Goal: Task Accomplishment & Management: Complete application form

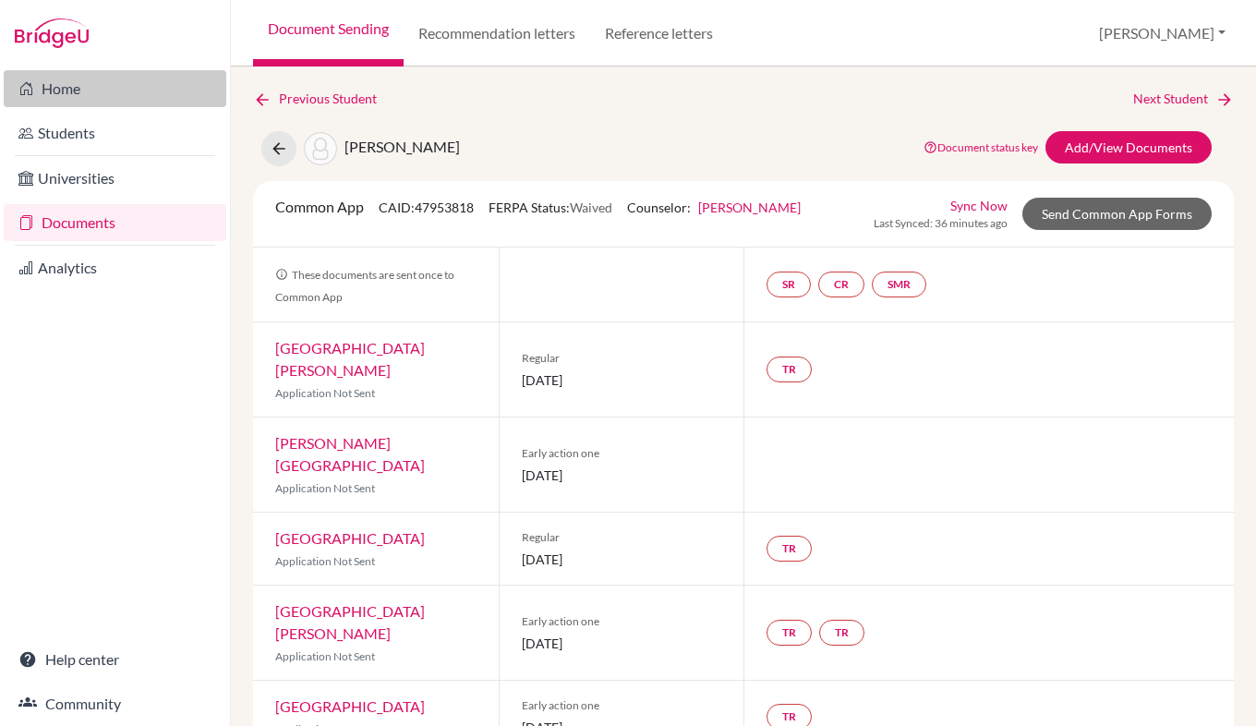
click at [85, 93] on link "Home" at bounding box center [115, 88] width 223 height 37
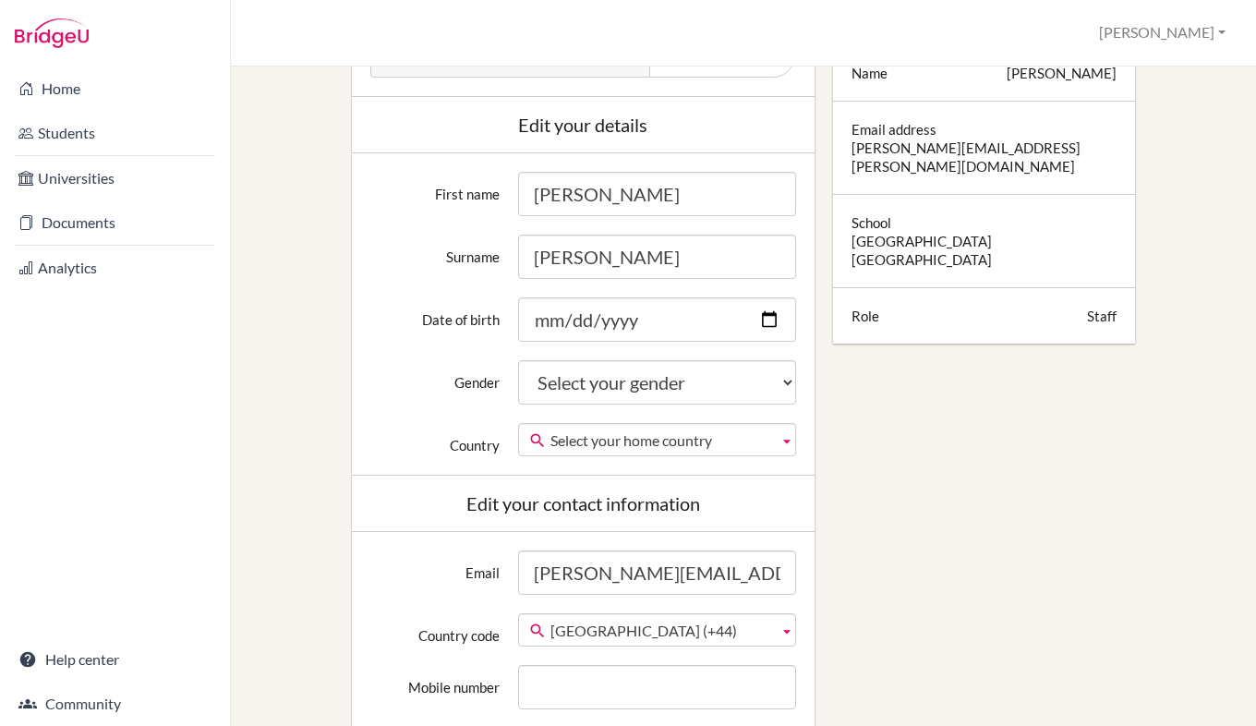
scroll to position [277, 0]
click at [730, 383] on select "Select your gender [DEMOGRAPHIC_DATA] [DEMOGRAPHIC_DATA] Neither" at bounding box center [657, 383] width 278 height 44
select select "[DEMOGRAPHIC_DATA]"
click at [518, 361] on select "Select your gender Female Male Neither" at bounding box center [657, 383] width 278 height 44
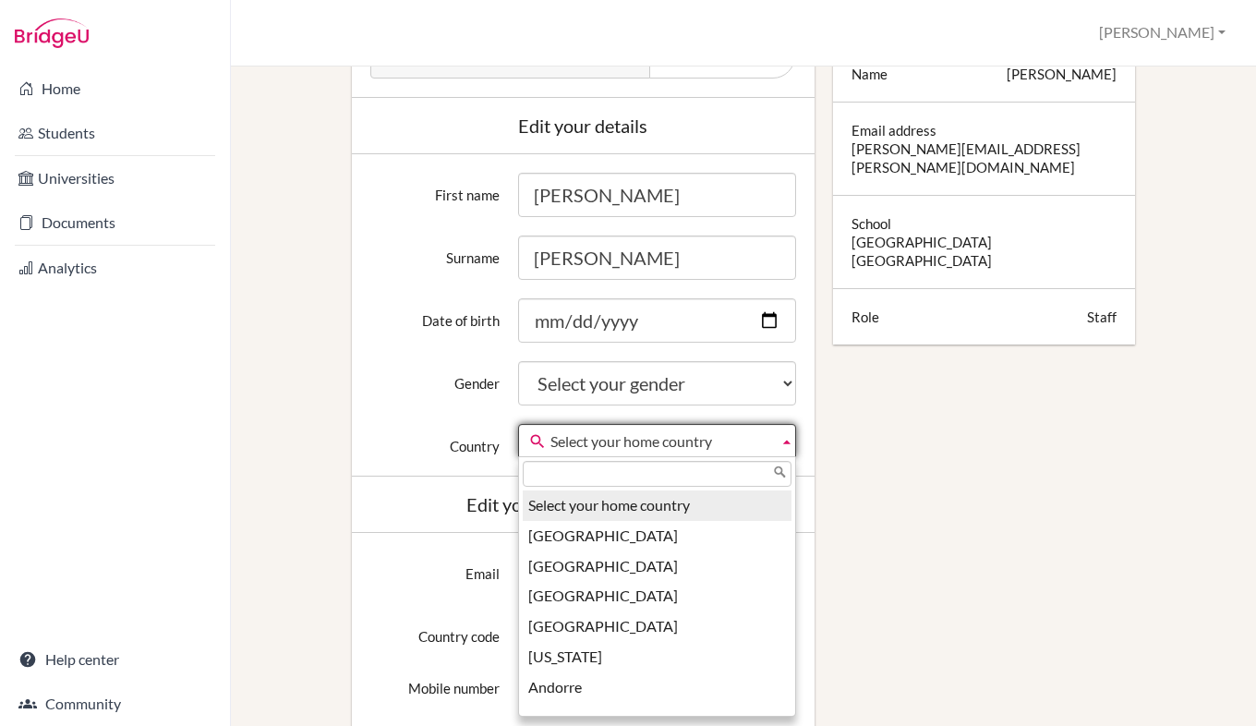
click at [694, 437] on span "Select your home country" at bounding box center [660, 441] width 221 height 33
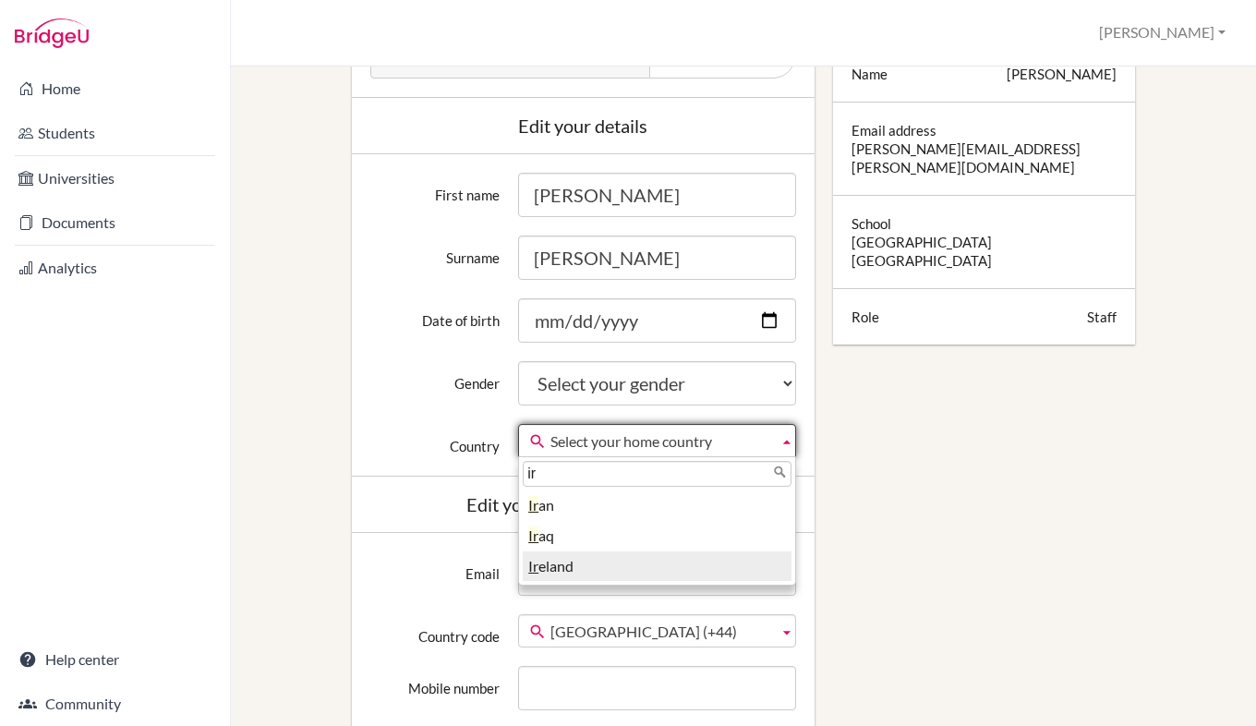
type input "ir"
click at [590, 570] on li "Ir eland" at bounding box center [657, 566] width 269 height 30
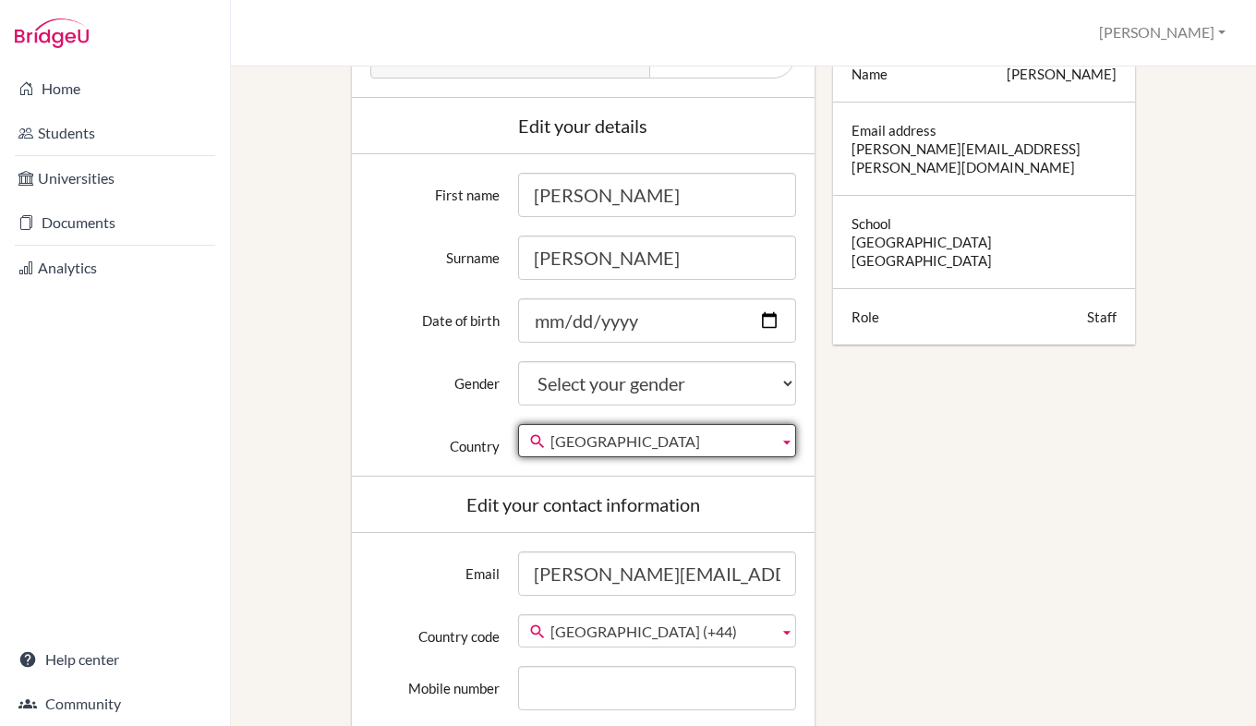
click at [932, 432] on div "Edit profile Change your profile pic Choose file Edit your details First name J…" at bounding box center [743, 579] width 962 height 1464
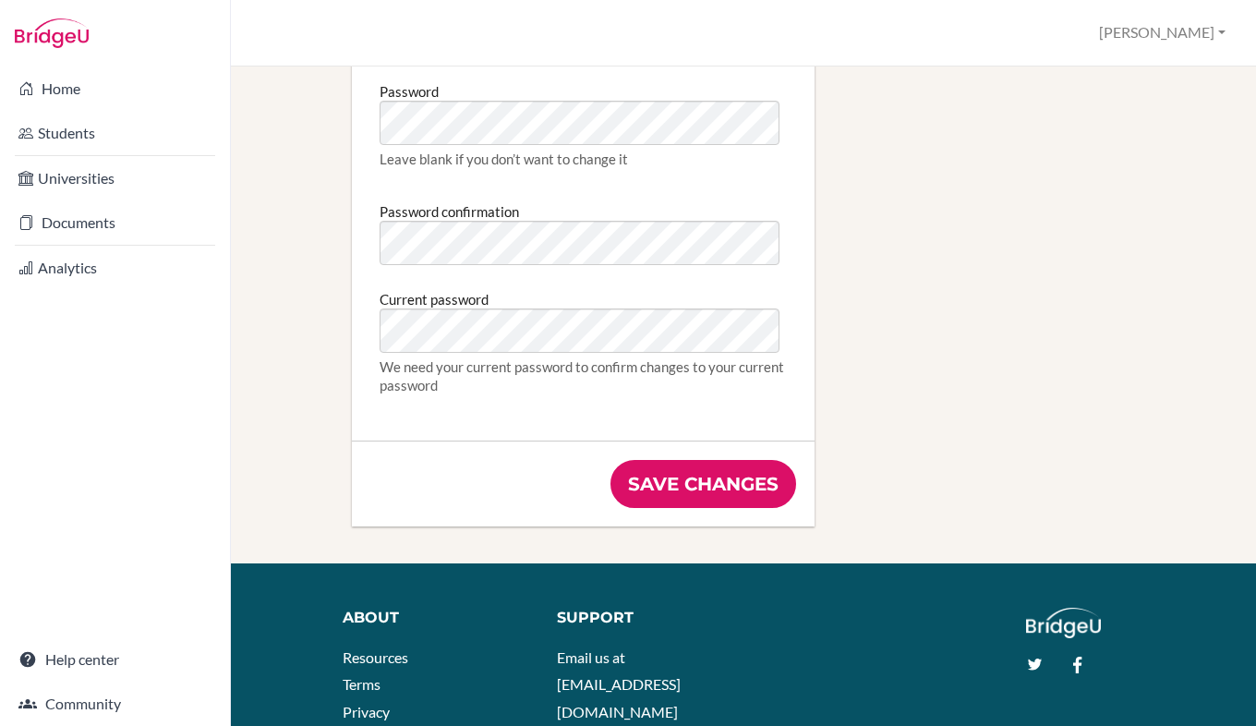
scroll to position [1032, 0]
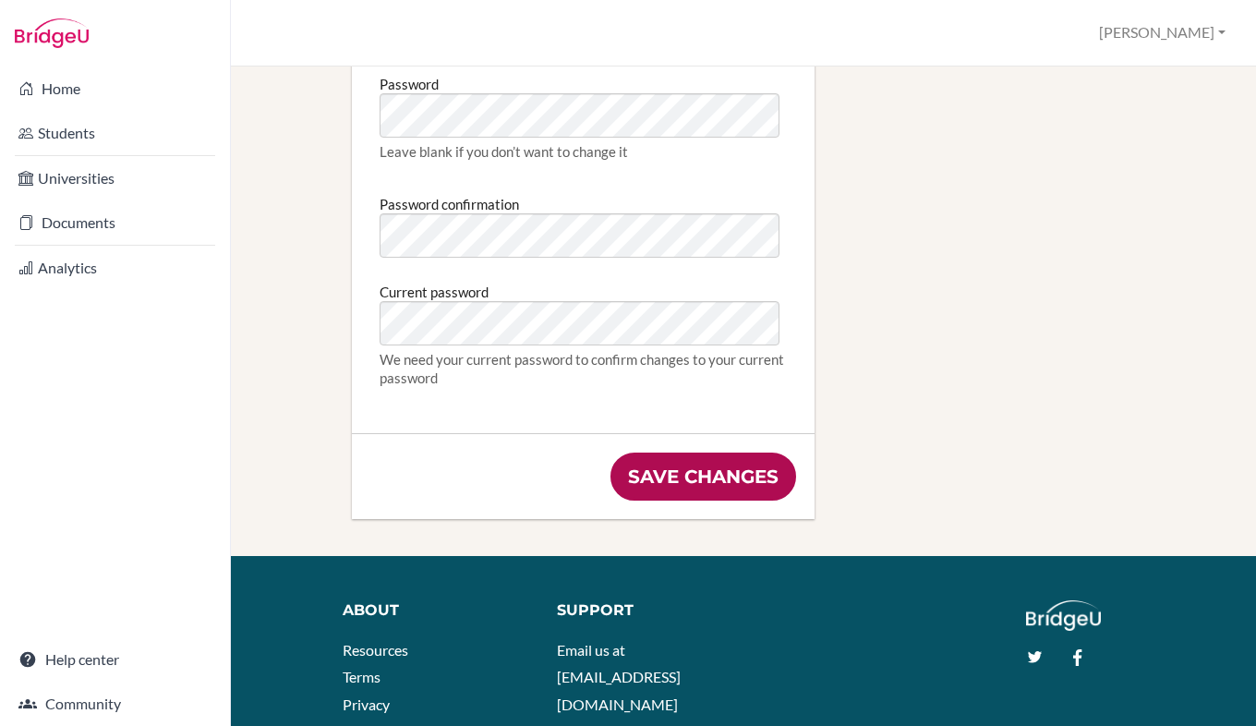
click at [735, 471] on input "Save changes" at bounding box center [703, 477] width 186 height 48
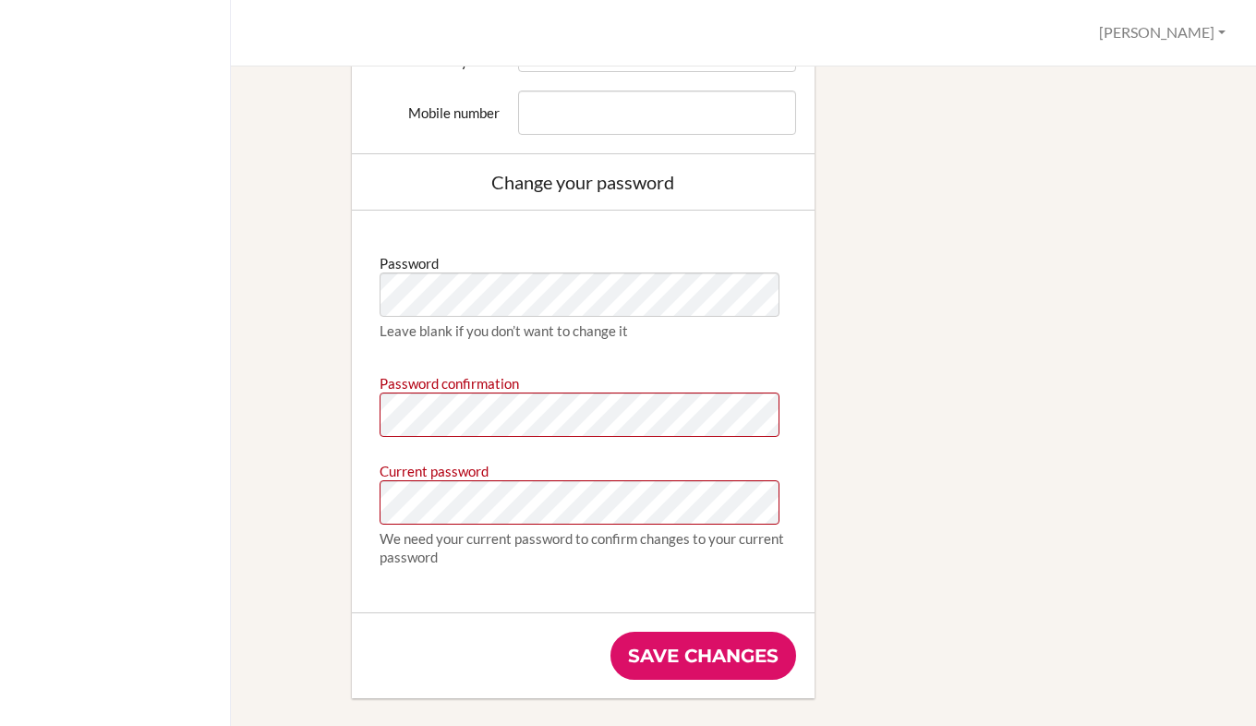
scroll to position [1018, 0]
click at [671, 653] on input "Save changes" at bounding box center [703, 655] width 186 height 48
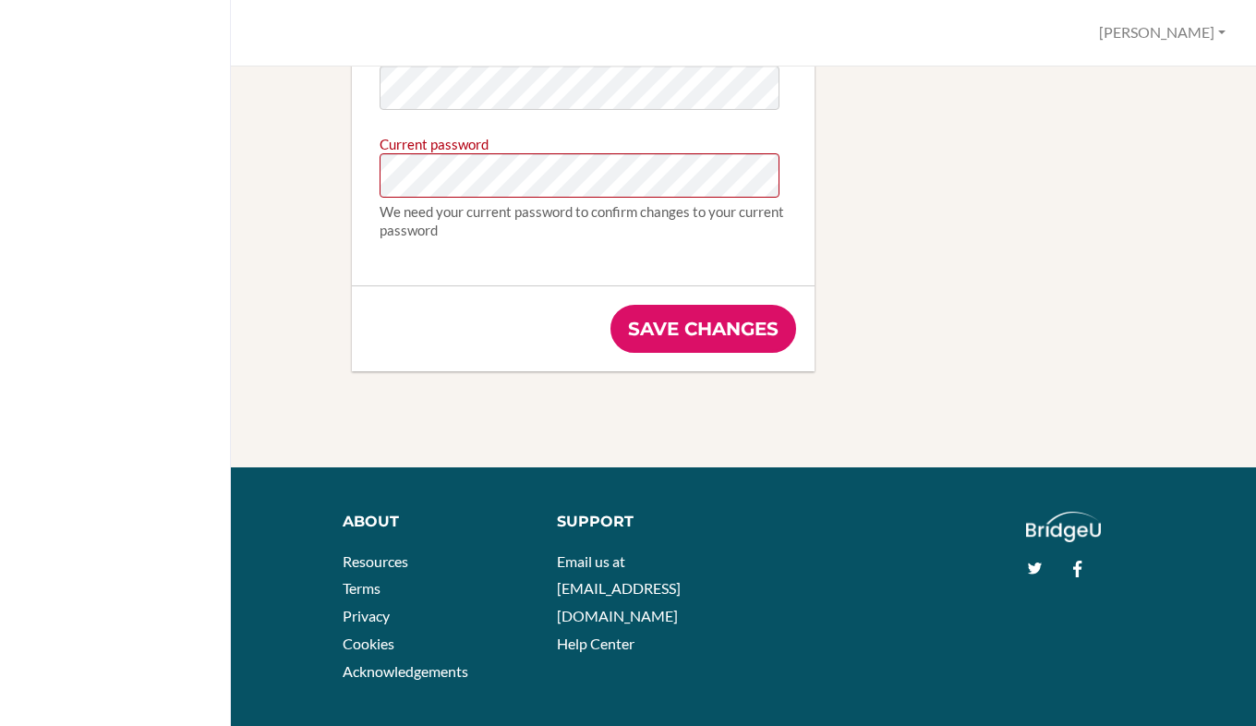
scroll to position [1057, 0]
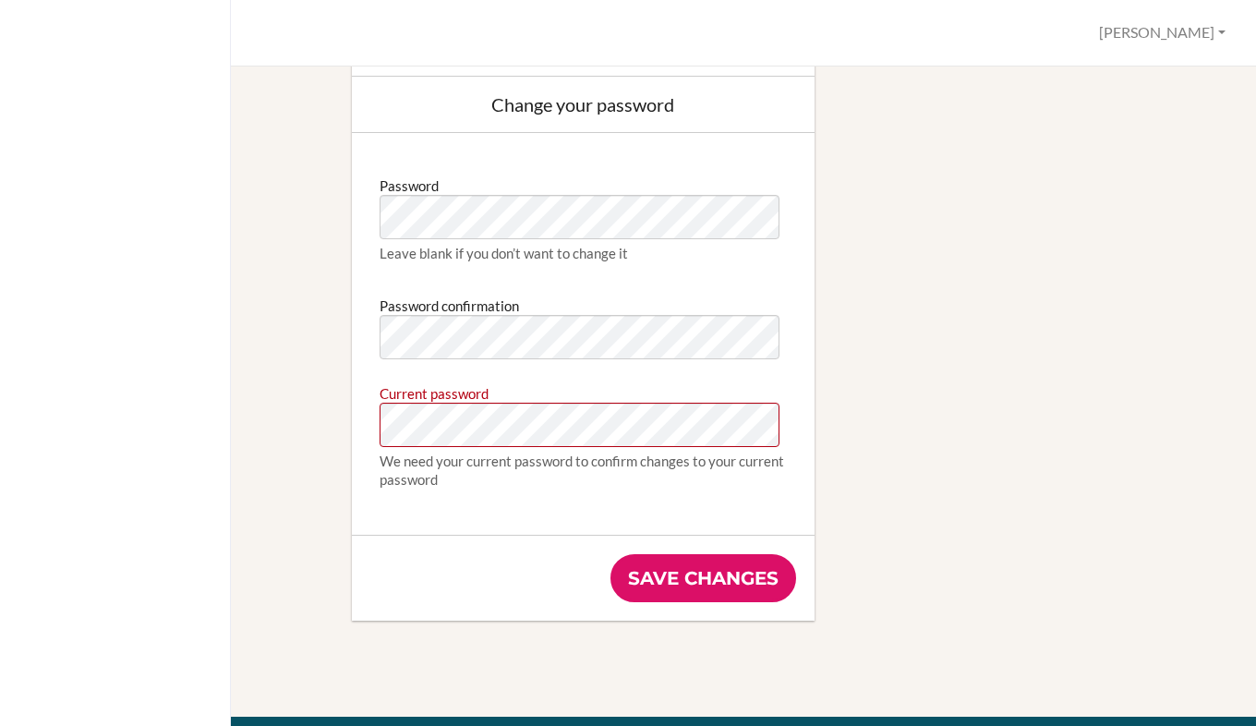
type input "[PERSON_NAME][EMAIL_ADDRESS][PERSON_NAME][DOMAIN_NAME]"
click at [627, 594] on input "Save changes" at bounding box center [703, 578] width 186 height 48
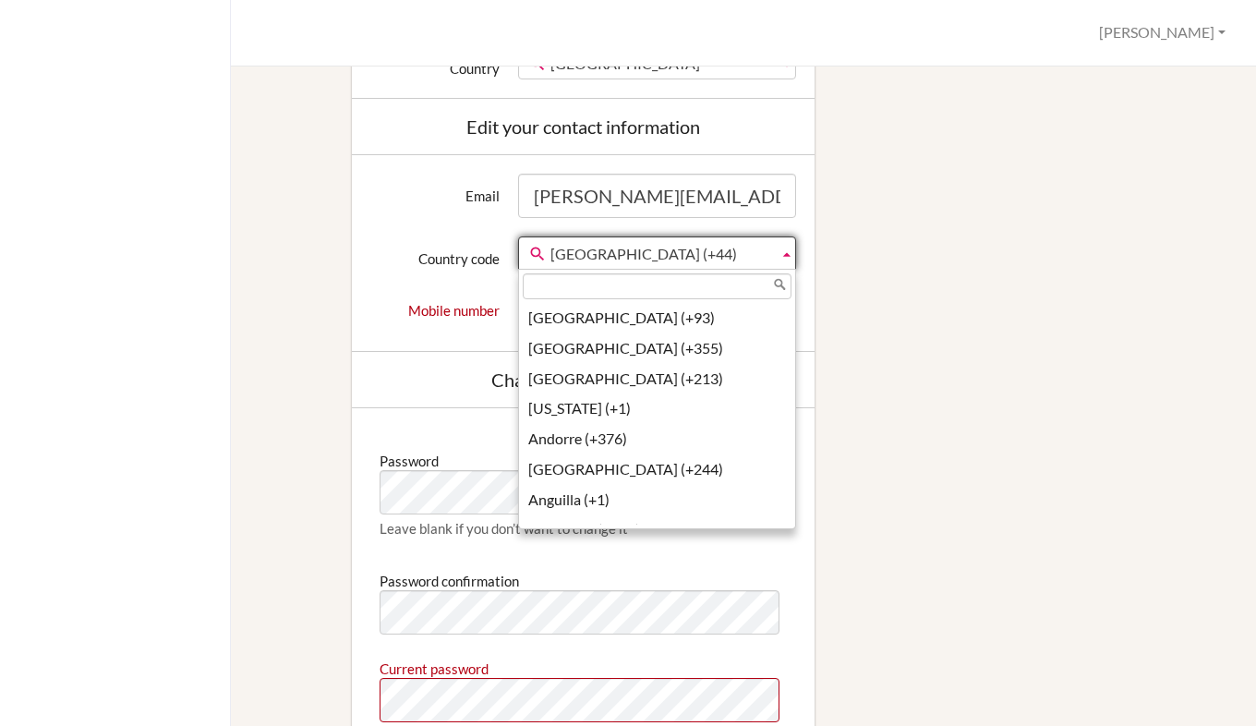
scroll to position [6880, 0]
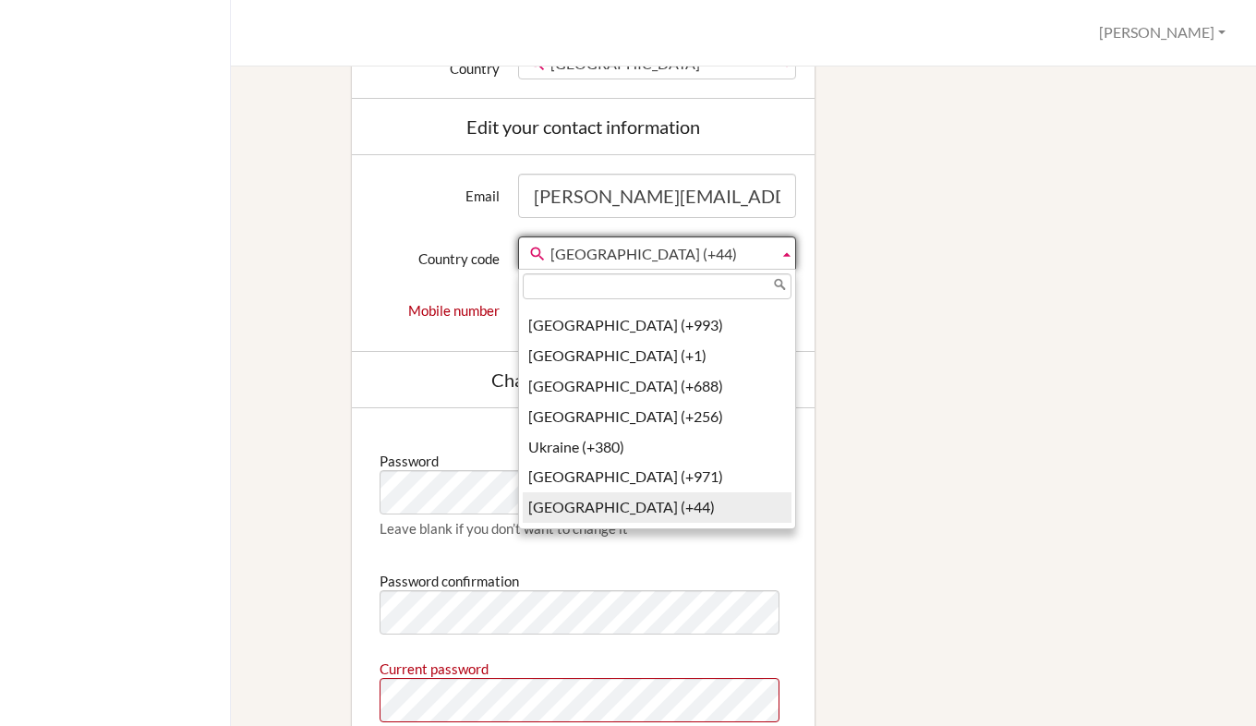
click at [747, 263] on span "United Kingdom (+44)" at bounding box center [660, 253] width 221 height 33
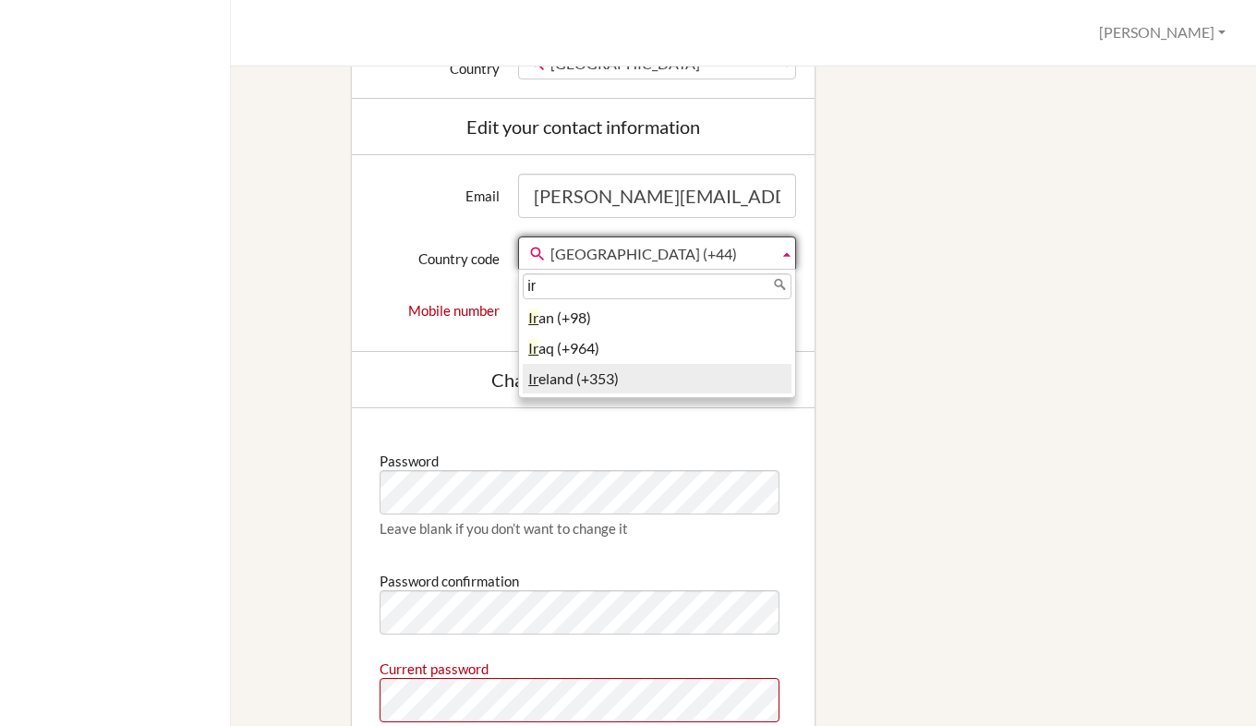
type input "ir"
click at [623, 394] on li "Ir eland (+353)" at bounding box center [657, 379] width 269 height 30
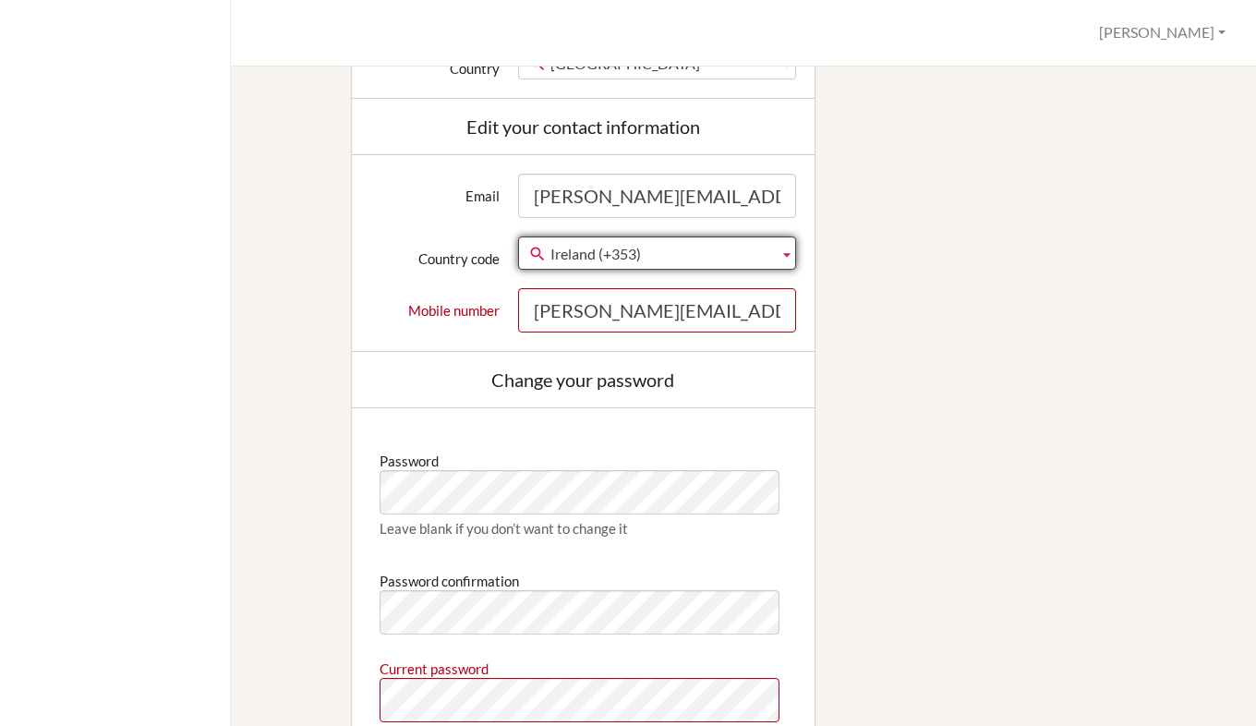
click at [897, 367] on div "Edit profile We couldn't register you: Phone number doesn't look like a valid p…" at bounding box center [743, 157] width 962 height 1551
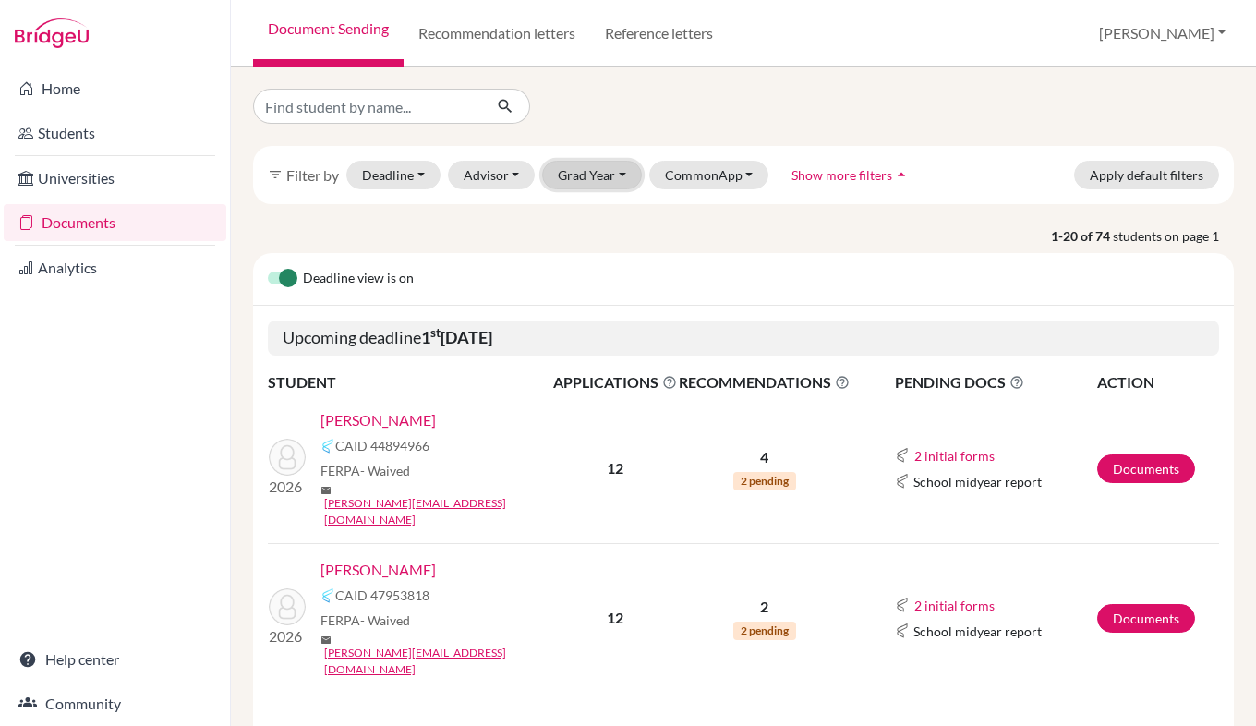
click at [597, 182] on button "Grad Year" at bounding box center [592, 175] width 100 height 29
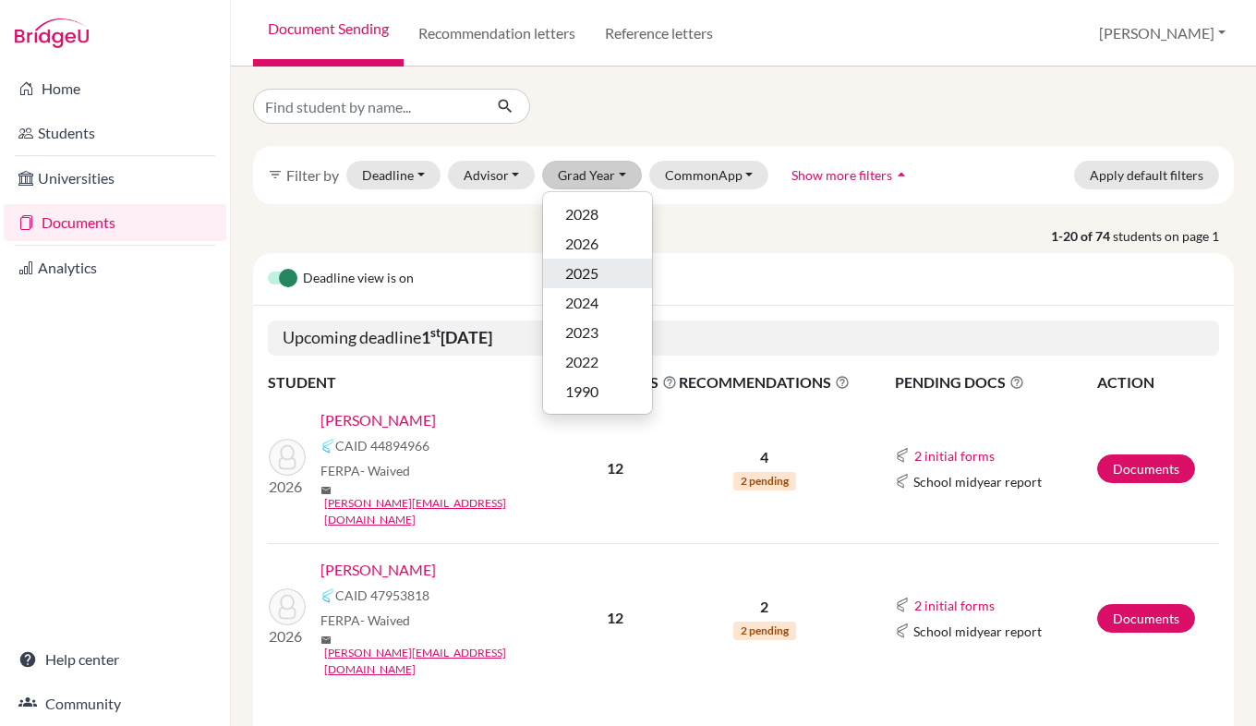
click at [603, 267] on div "2025" at bounding box center [597, 273] width 65 height 22
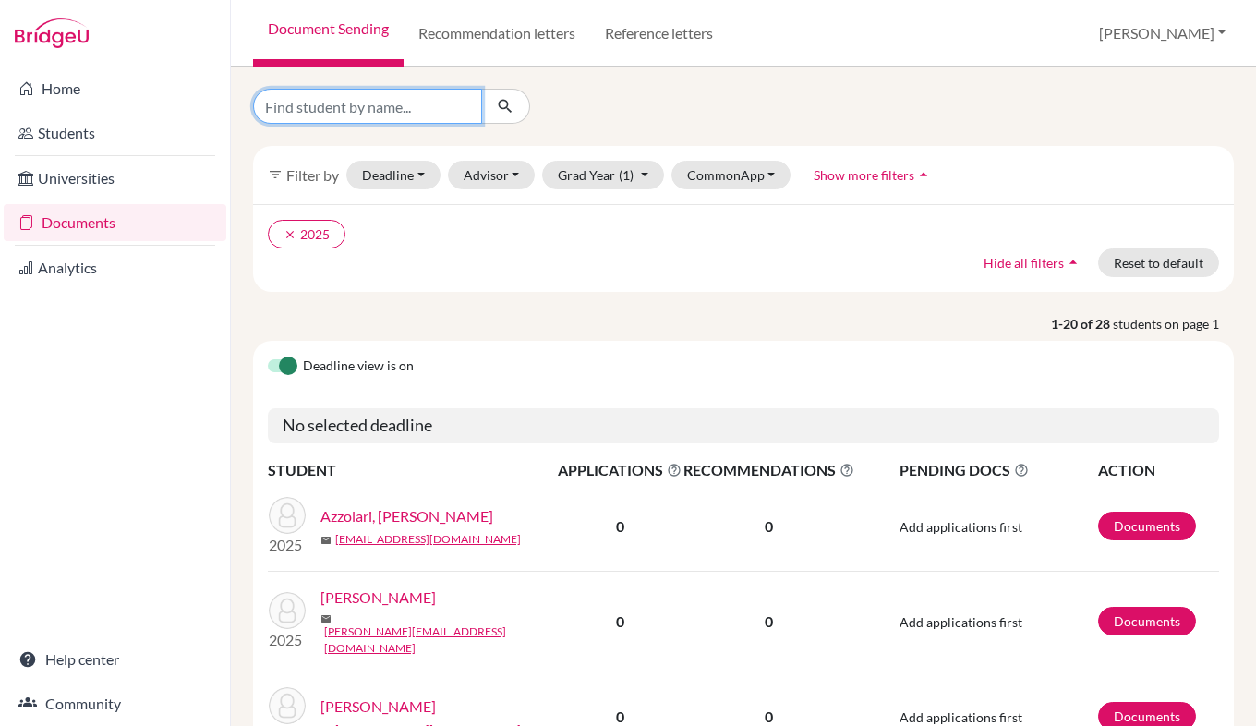
click at [361, 107] on input "Find student by name..." at bounding box center [367, 106] width 229 height 35
type input "oliver lee"
click button "submit" at bounding box center [505, 106] width 49 height 35
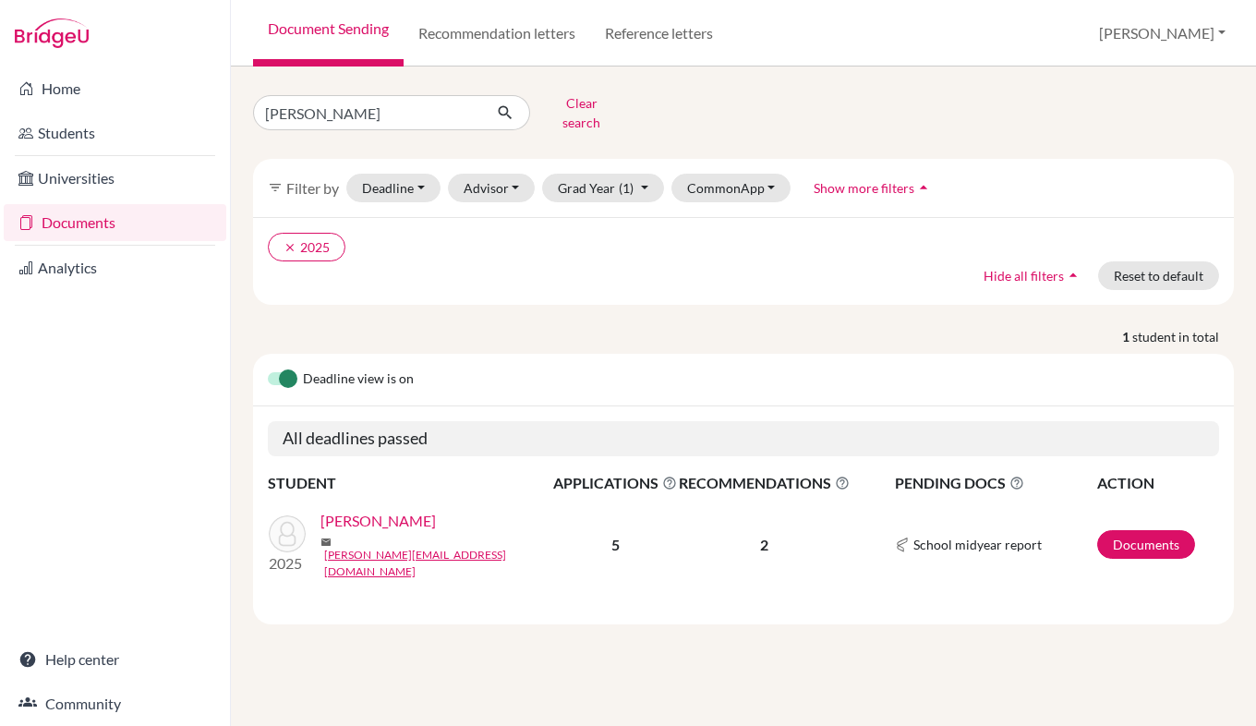
click at [363, 514] on link "Lee, Oliver" at bounding box center [377, 521] width 115 height 22
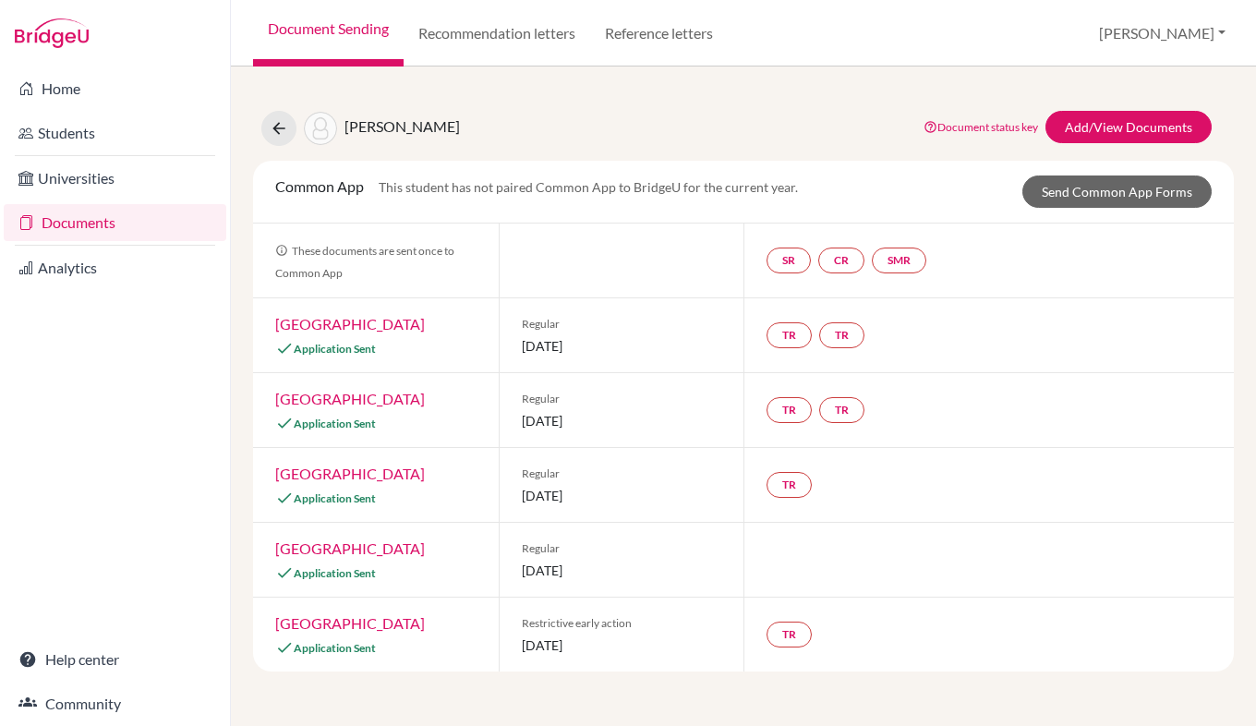
click at [403, 625] on link "[GEOGRAPHIC_DATA]" at bounding box center [350, 623] width 150 height 18
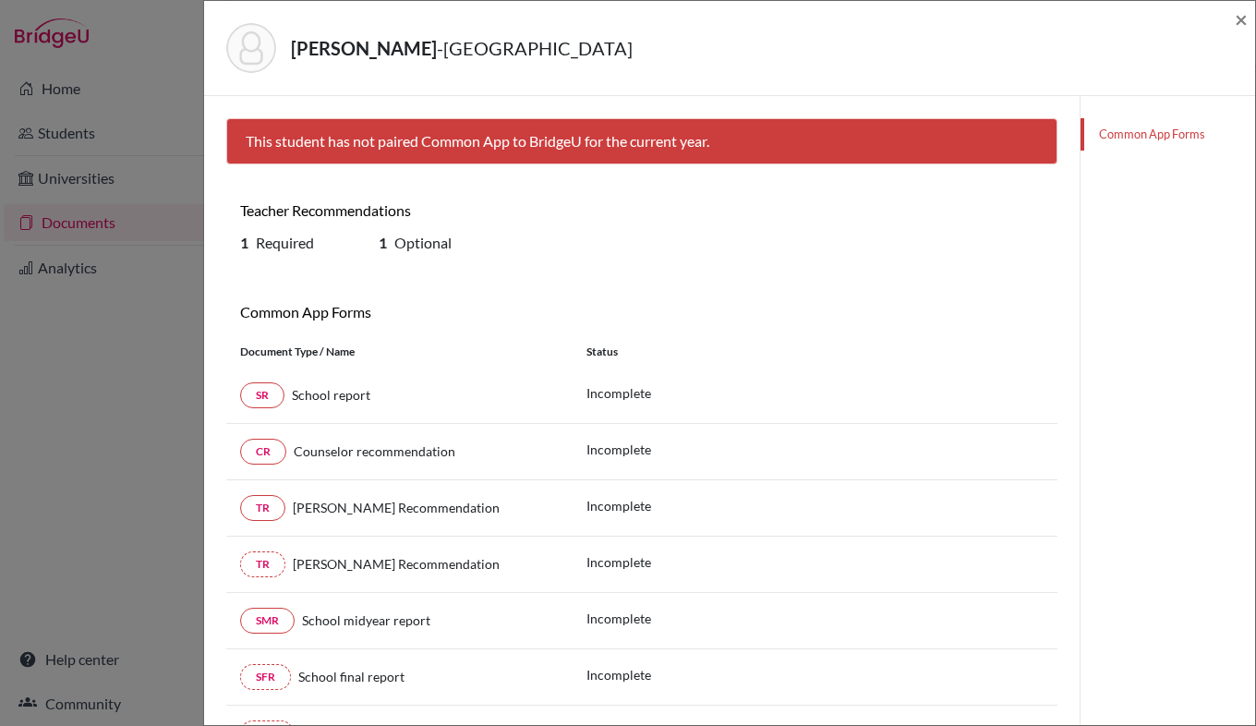
click at [169, 108] on div "[PERSON_NAME][GEOGRAPHIC_DATA] × This student has not paired Common App to [GEO…" at bounding box center [628, 363] width 1256 height 726
click at [1242, 22] on span "×" at bounding box center [1241, 19] width 13 height 27
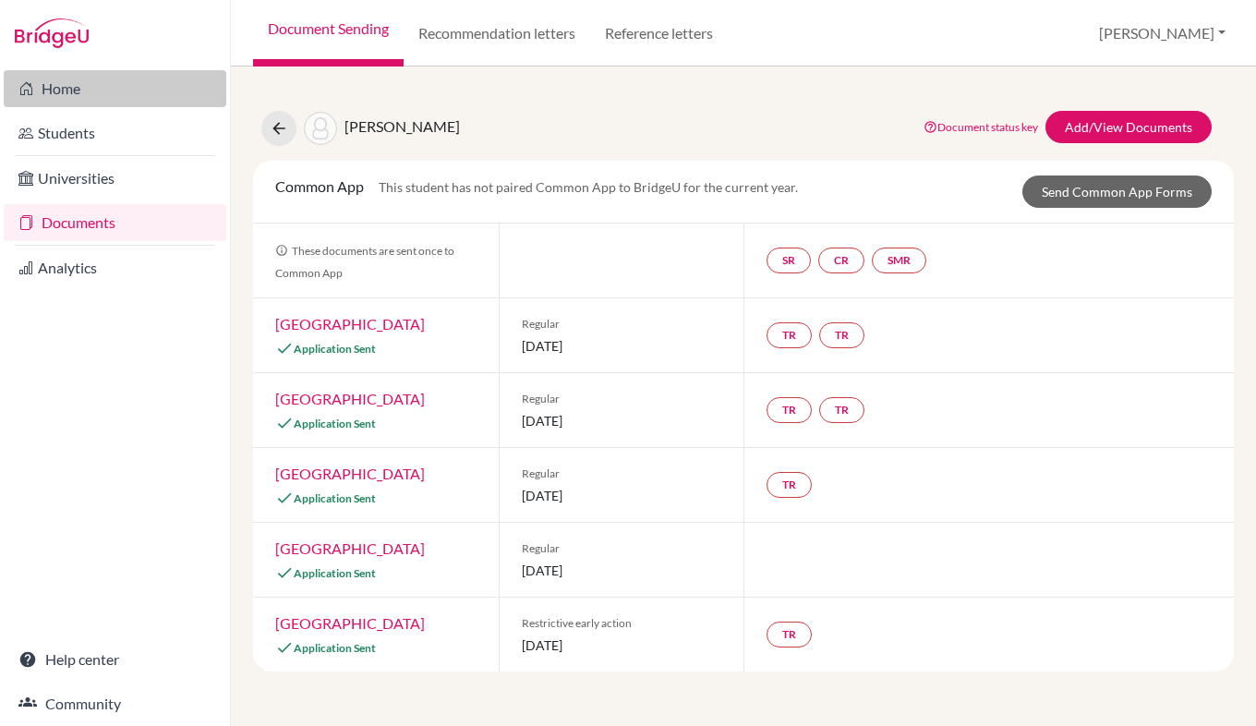
click at [63, 93] on link "Home" at bounding box center [115, 88] width 223 height 37
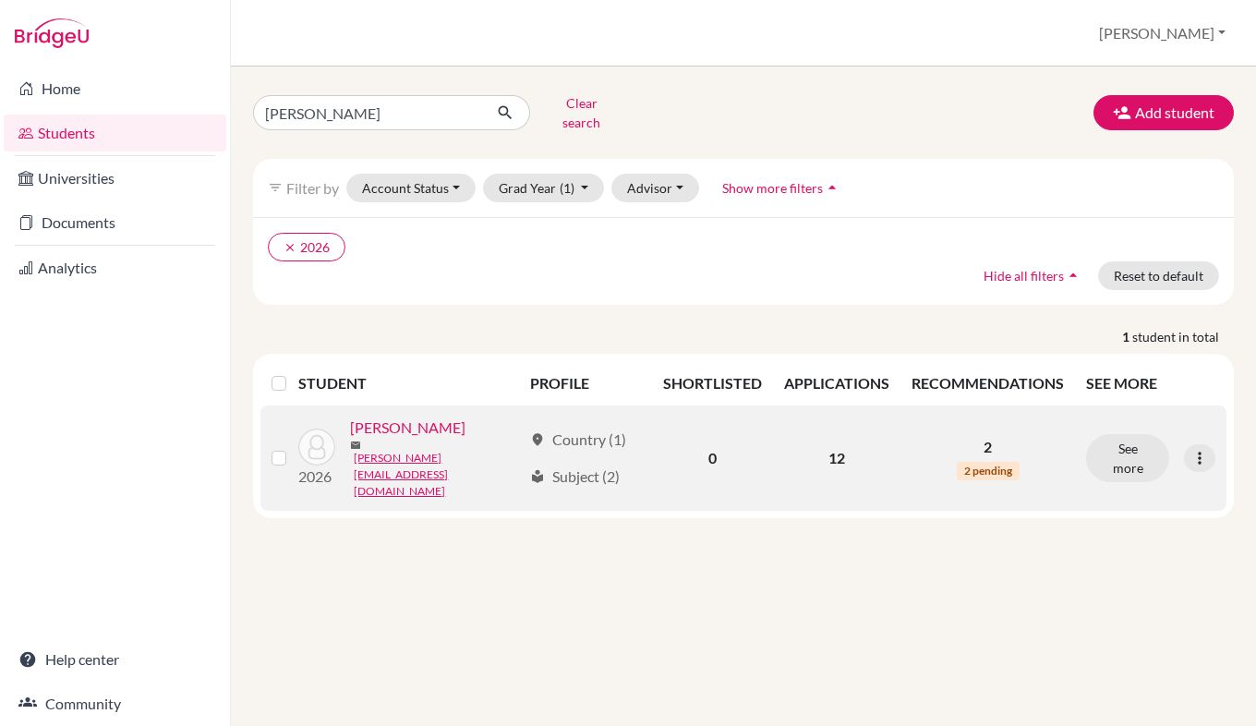
click at [450, 428] on link "[PERSON_NAME]" at bounding box center [407, 427] width 115 height 22
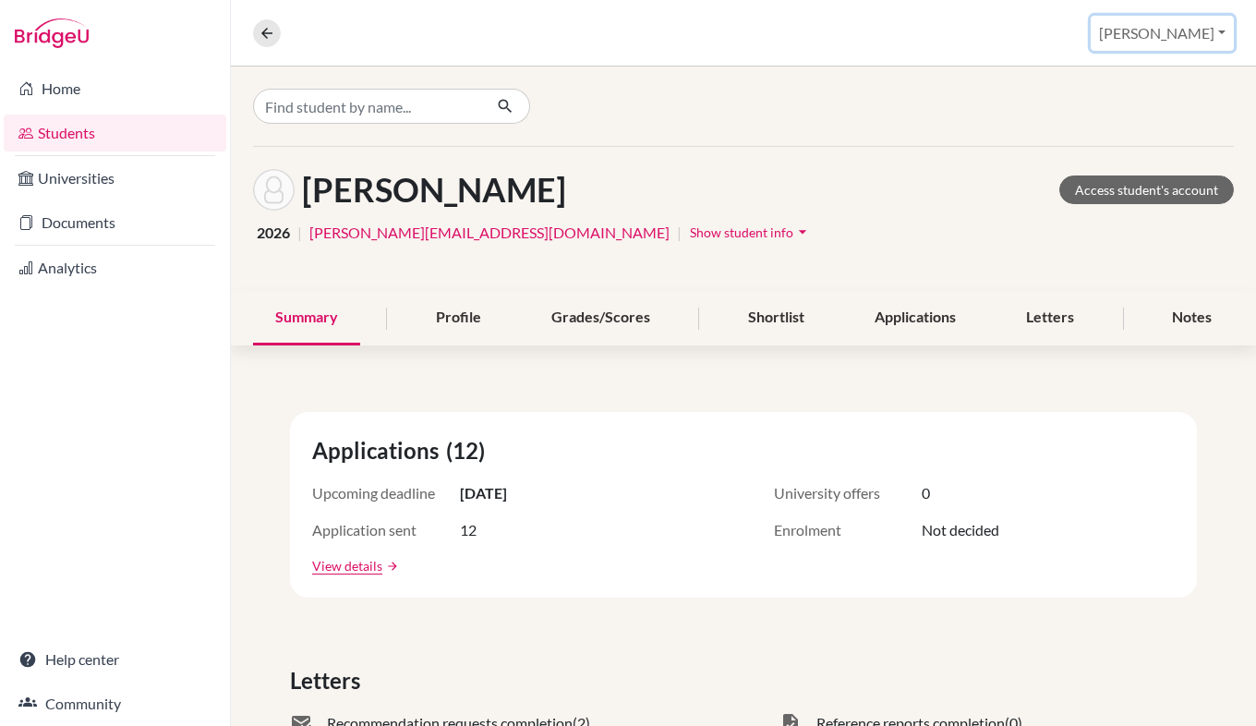
click at [1194, 35] on button "[PERSON_NAME]" at bounding box center [1162, 33] width 143 height 35
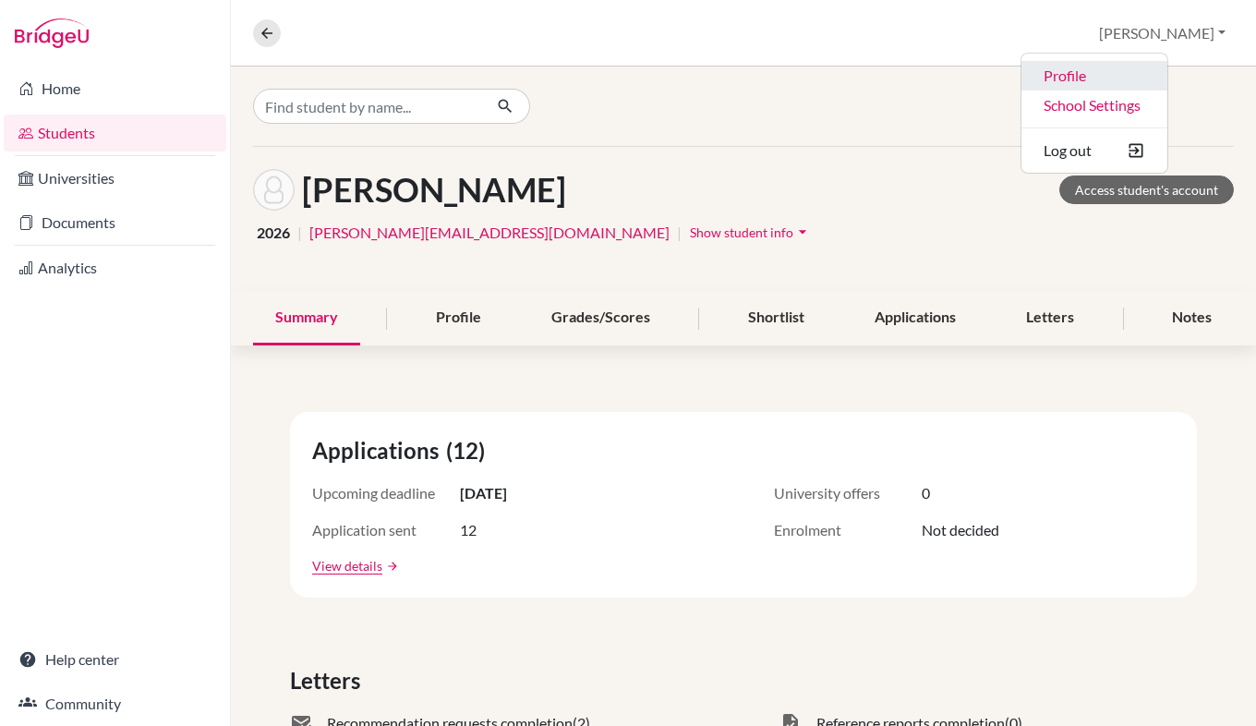
click at [1156, 76] on link "Profile" at bounding box center [1094, 76] width 146 height 30
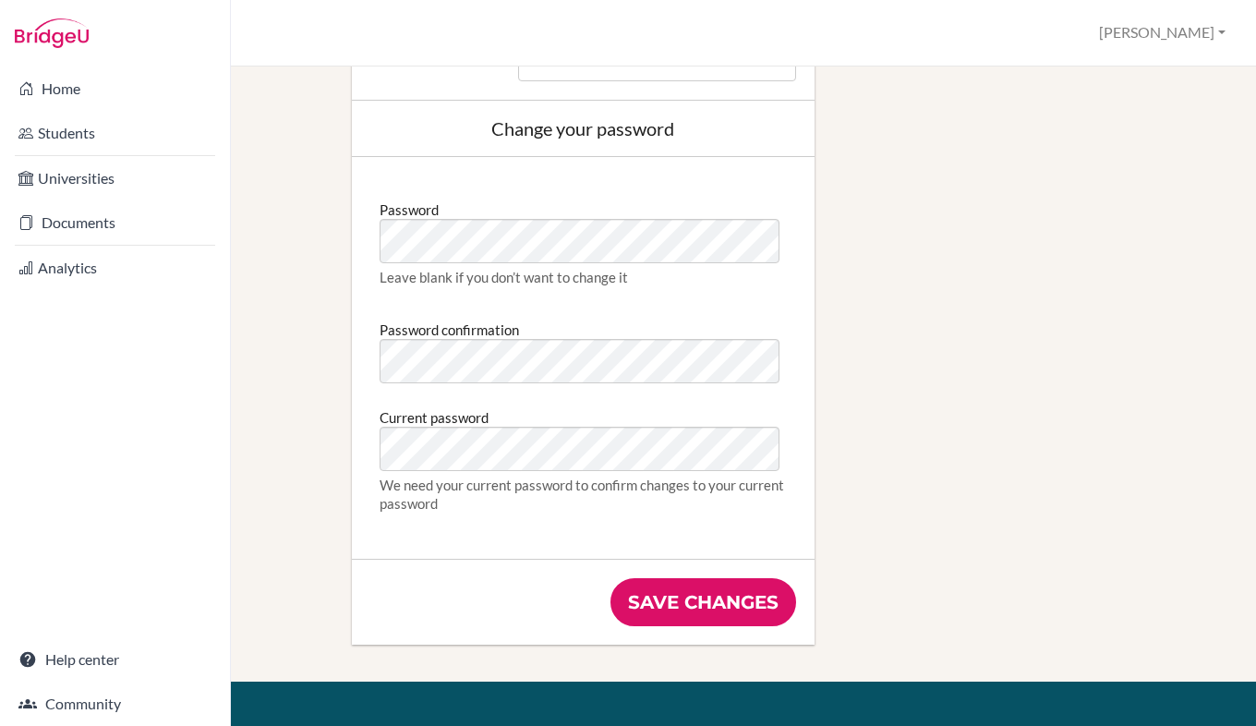
scroll to position [908, 0]
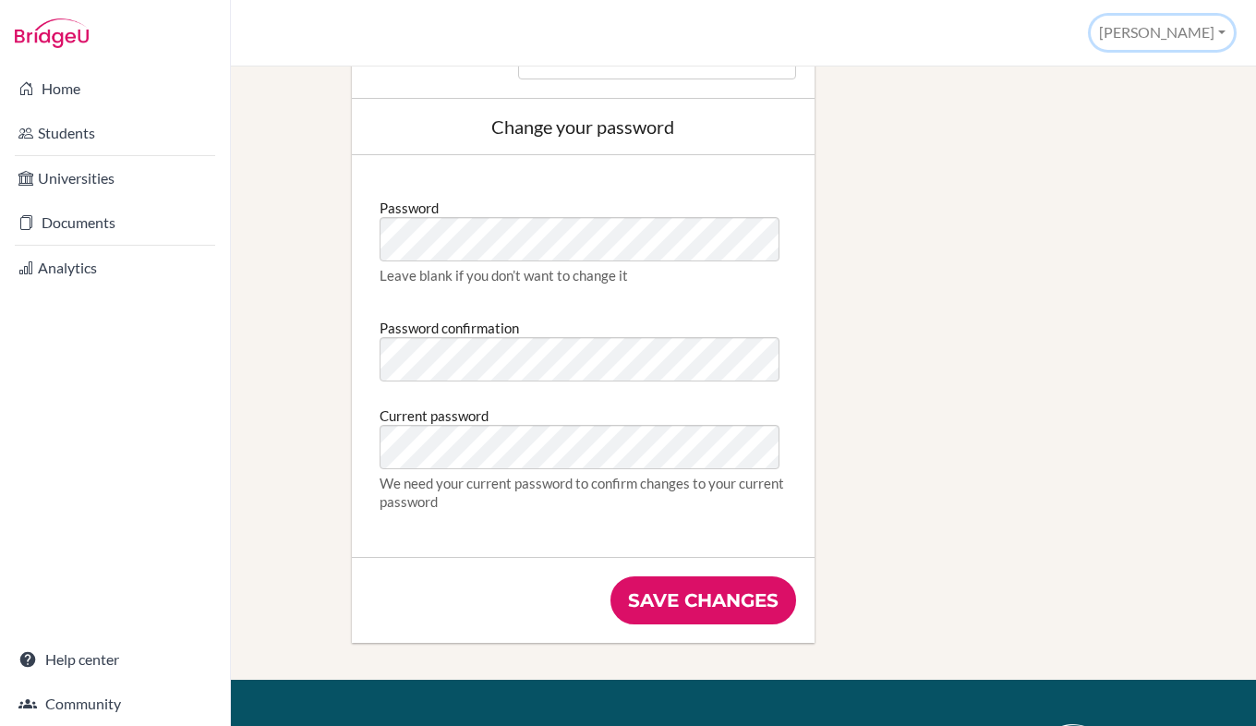
click at [1201, 36] on button "[PERSON_NAME]" at bounding box center [1162, 33] width 143 height 34
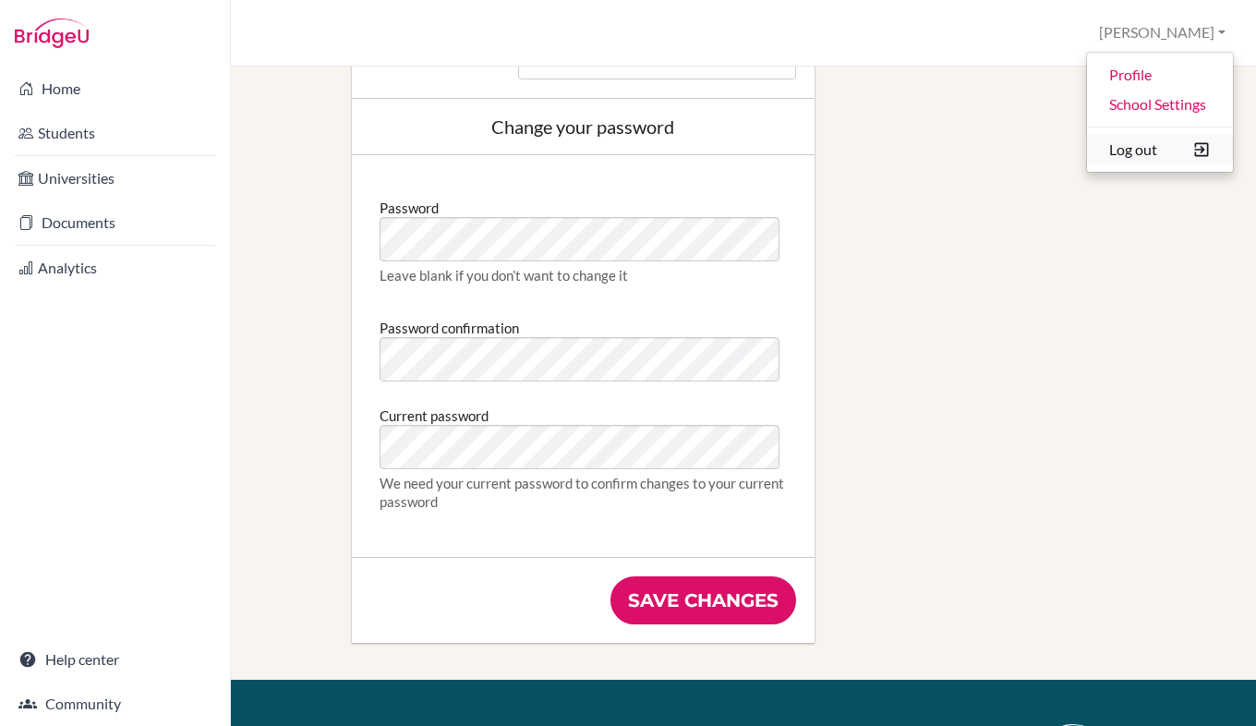
click at [1147, 153] on button "Log out" at bounding box center [1160, 150] width 146 height 30
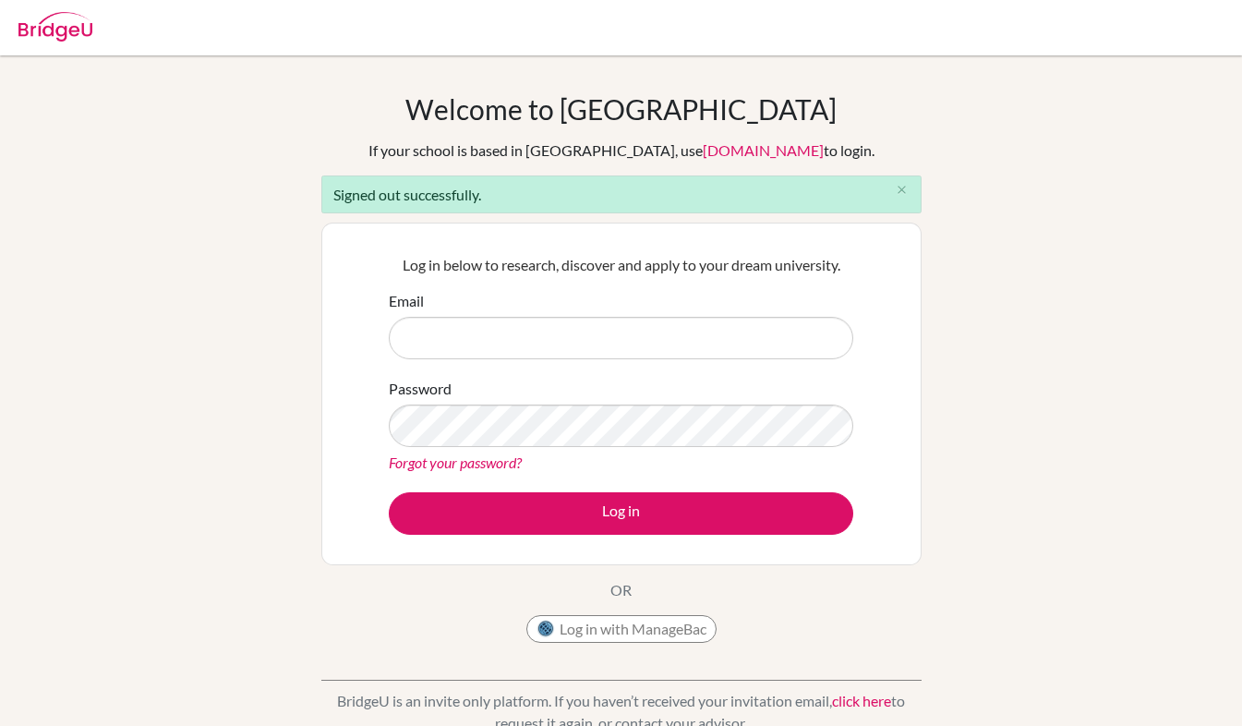
type input "joanna.cooper@naisdublin.com"
click at [483, 453] on link "Forgot your password?" at bounding box center [455, 462] width 133 height 18
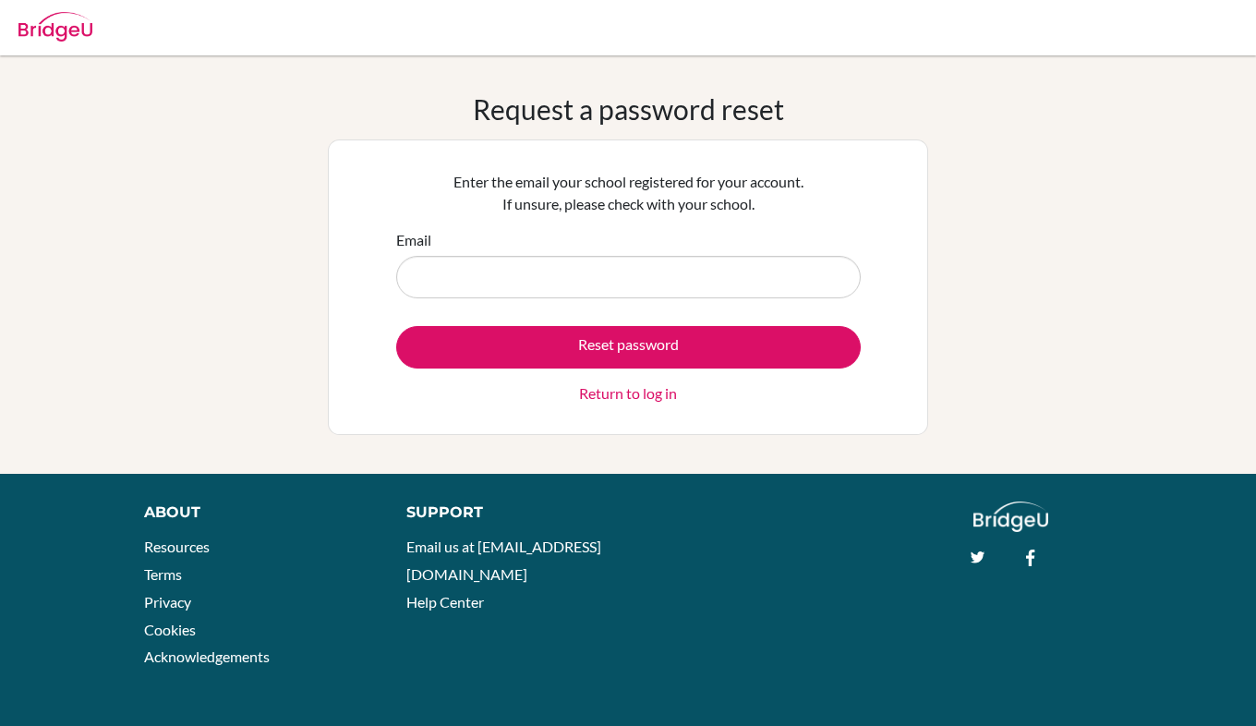
click at [509, 273] on input "Email" at bounding box center [628, 277] width 465 height 42
type input "[PERSON_NAME][EMAIL_ADDRESS][PERSON_NAME][DOMAIN_NAME]"
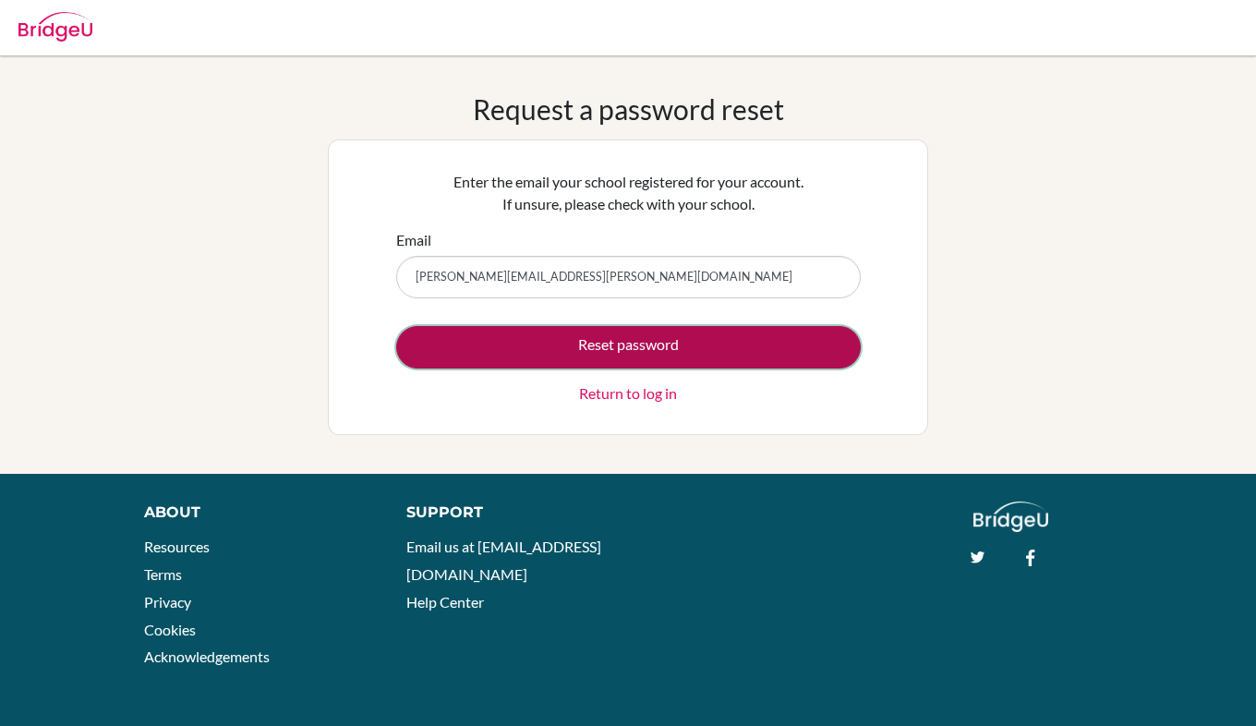
click at [563, 349] on button "Reset password" at bounding box center [628, 347] width 465 height 42
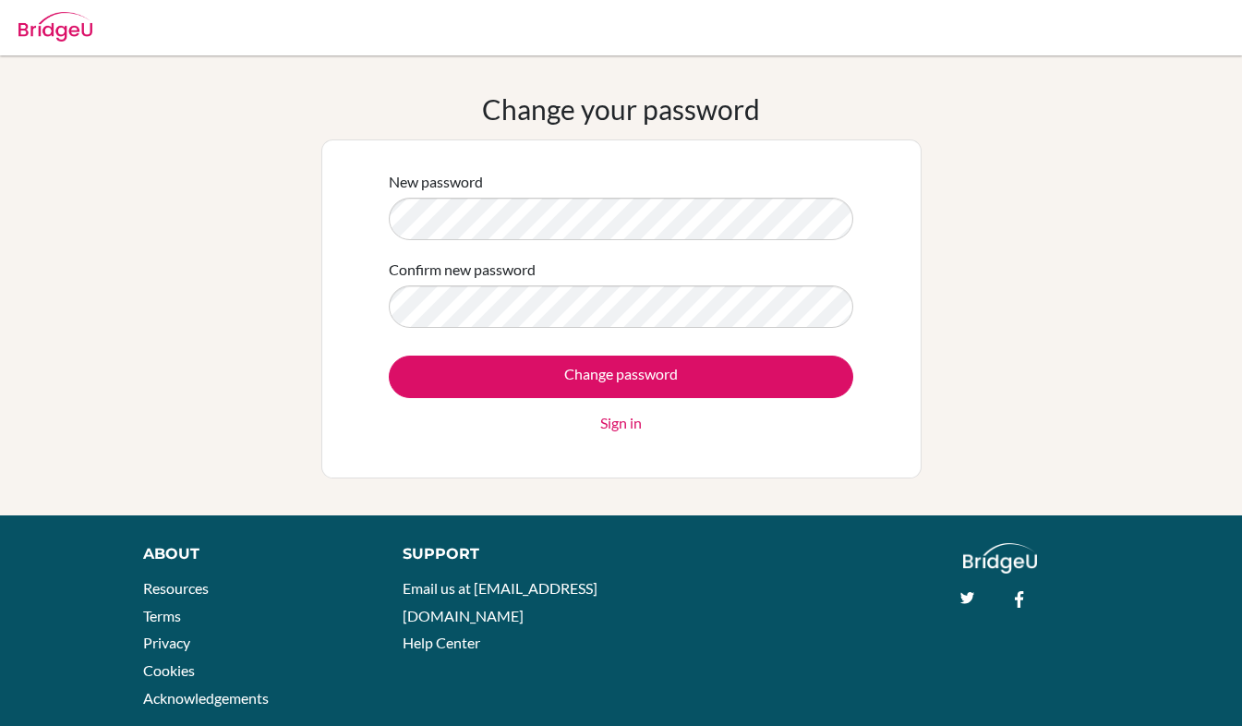
click at [875, 435] on div "New password Confirm new password Change password Sign in" at bounding box center [621, 308] width 600 height 339
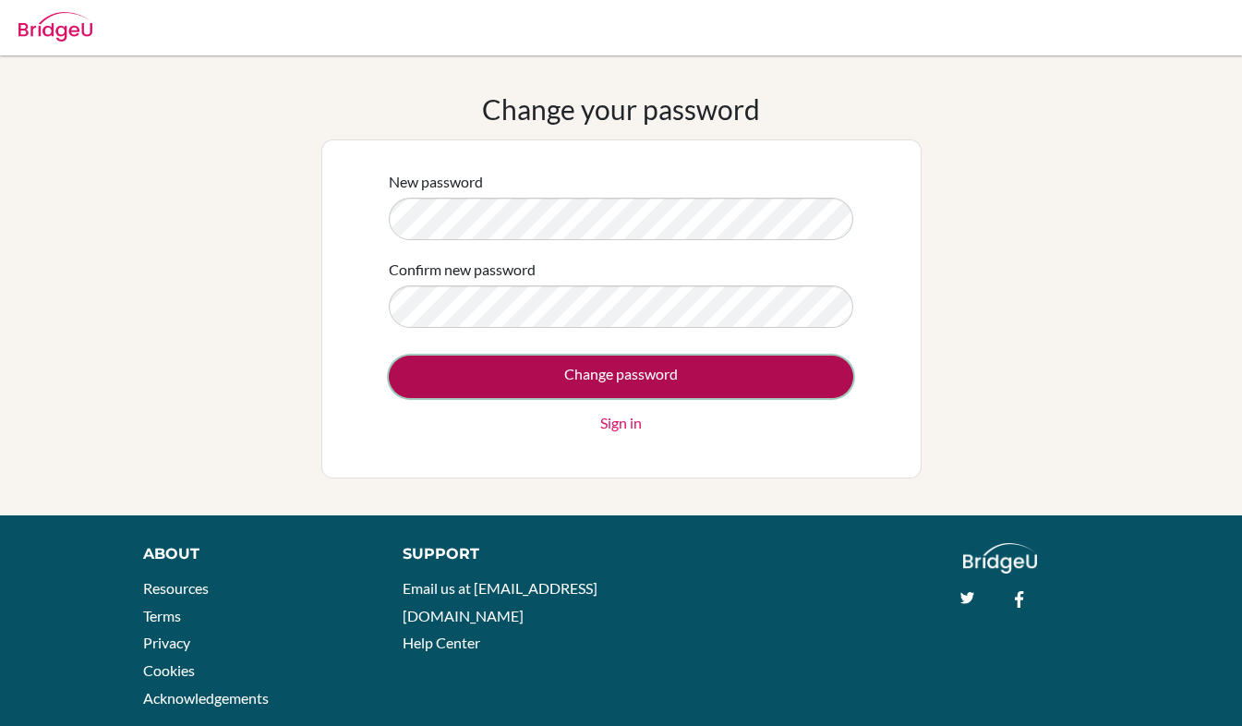
click at [646, 381] on input "Change password" at bounding box center [621, 377] width 465 height 42
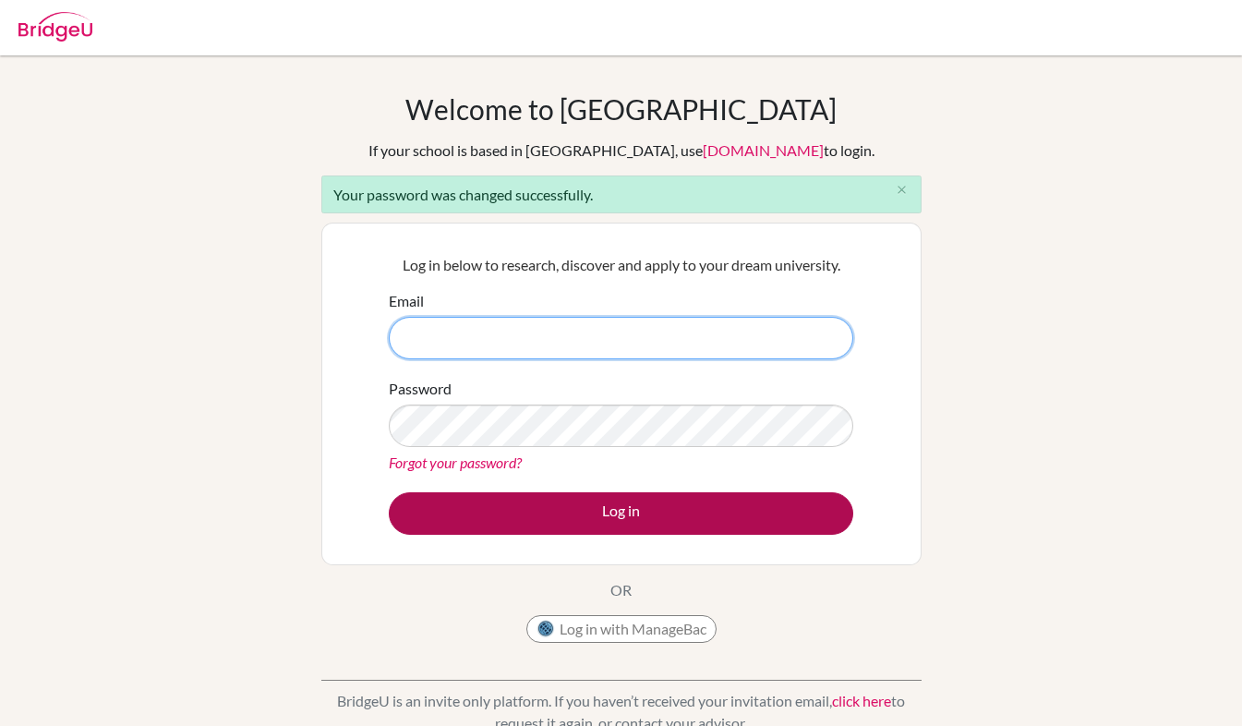
type input "[PERSON_NAME][EMAIL_ADDRESS][PERSON_NAME][DOMAIN_NAME]"
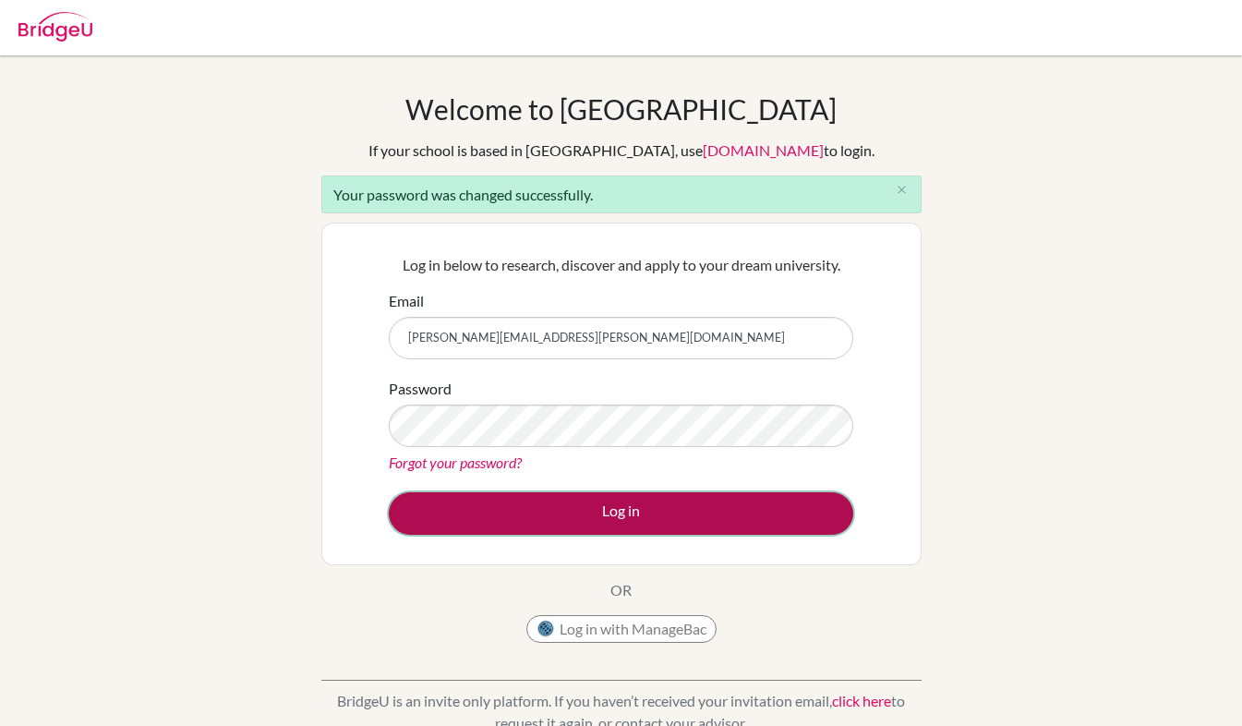
click at [651, 517] on button "Log in" at bounding box center [621, 513] width 465 height 42
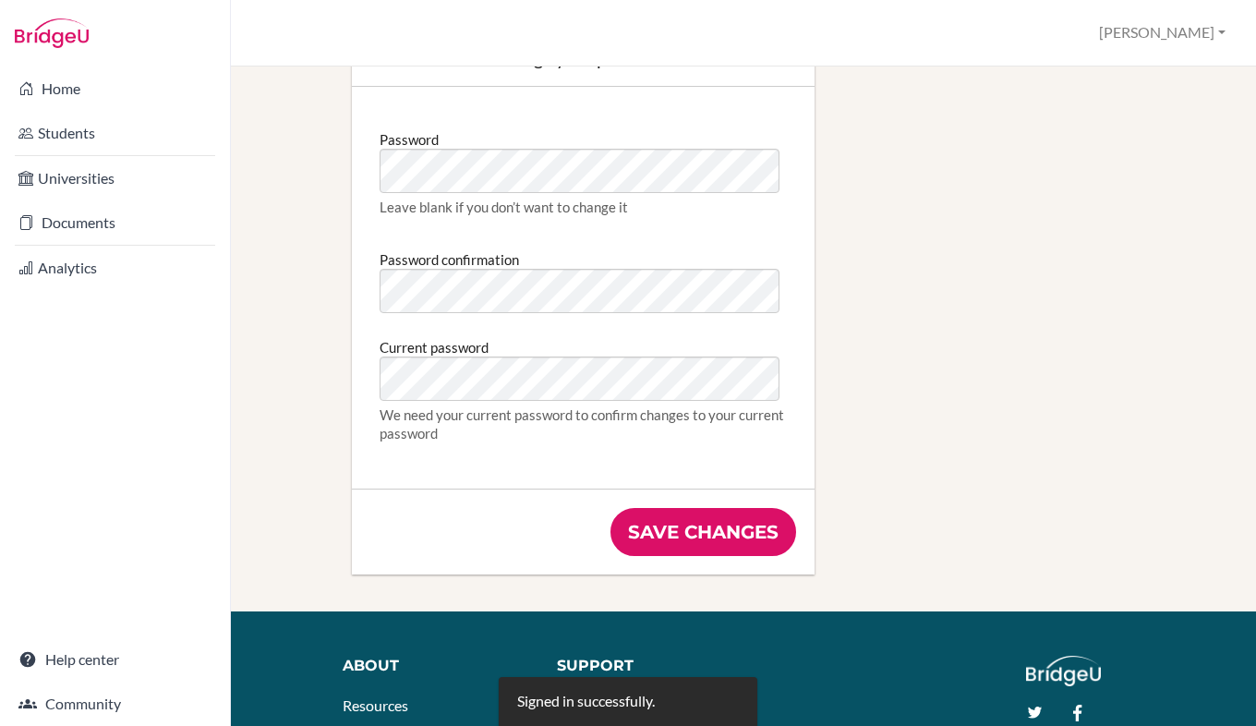
scroll to position [996, 0]
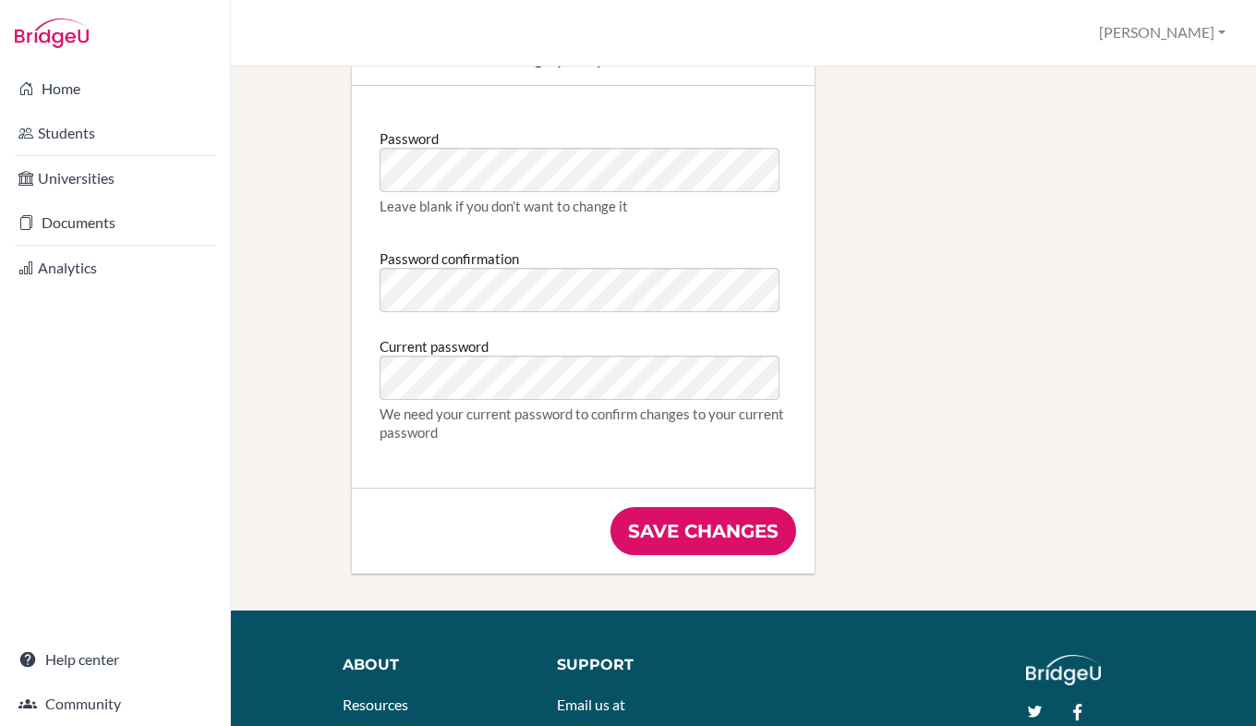
click at [640, 523] on input "Save changes" at bounding box center [703, 531] width 186 height 48
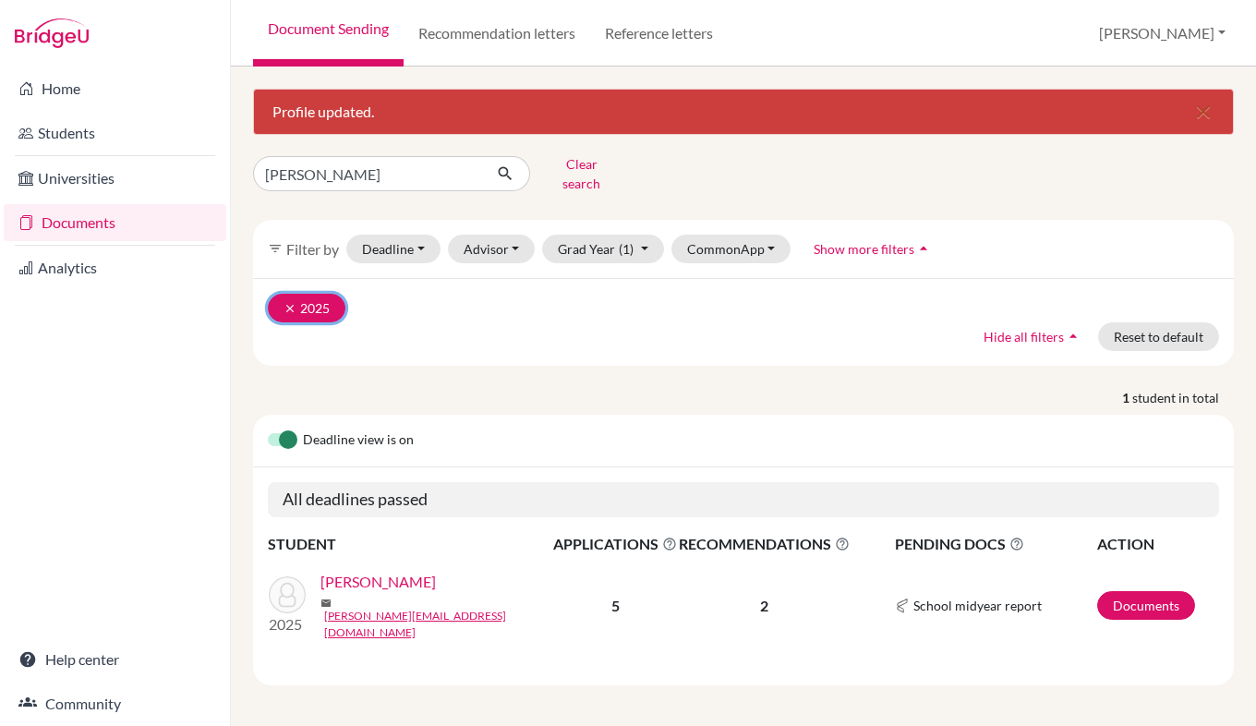
click at [288, 302] on icon "clear" at bounding box center [290, 308] width 13 height 13
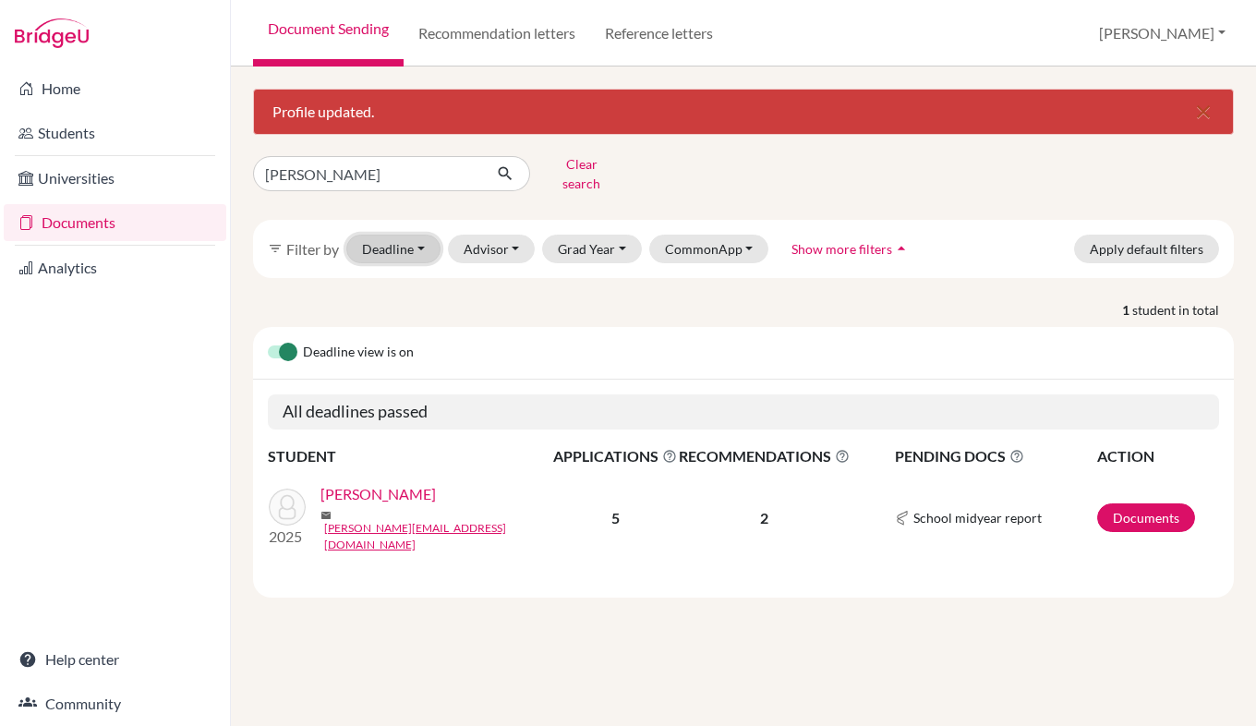
click at [414, 235] on button "Deadline - Select a date range Or double click for a single date selection [DAT…" at bounding box center [393, 249] width 94 height 29
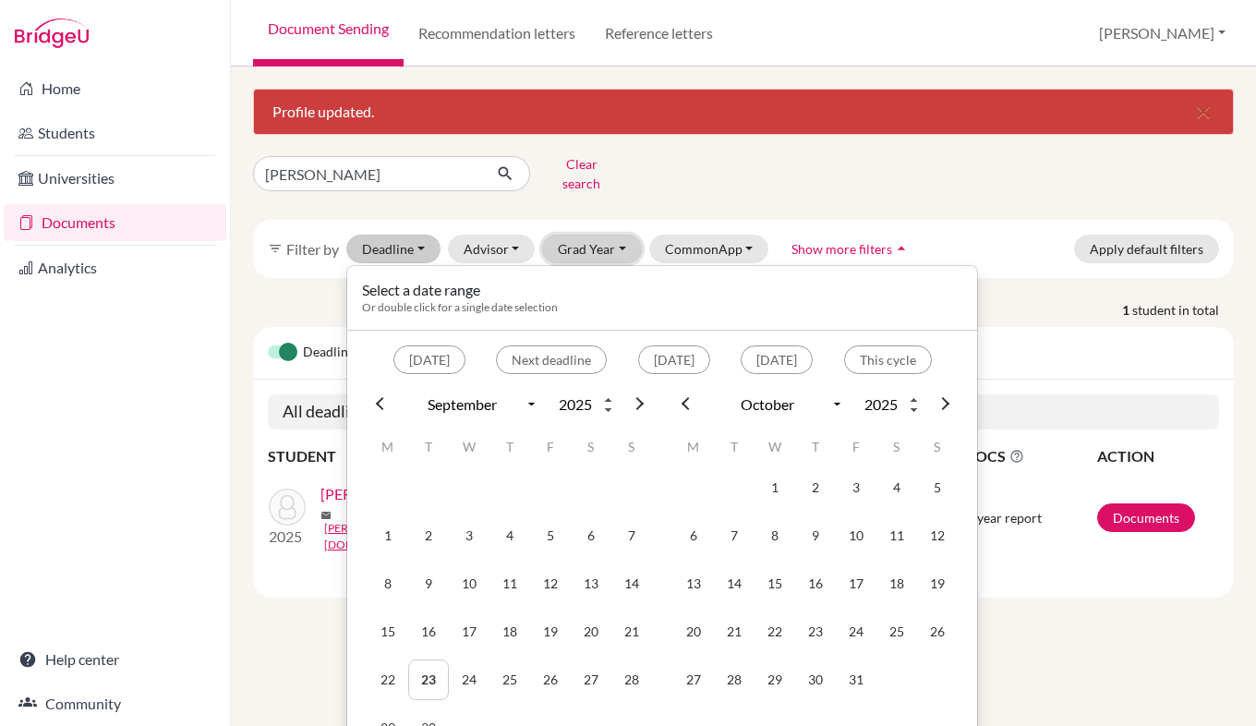
click at [613, 235] on button "Grad Year" at bounding box center [592, 249] width 100 height 29
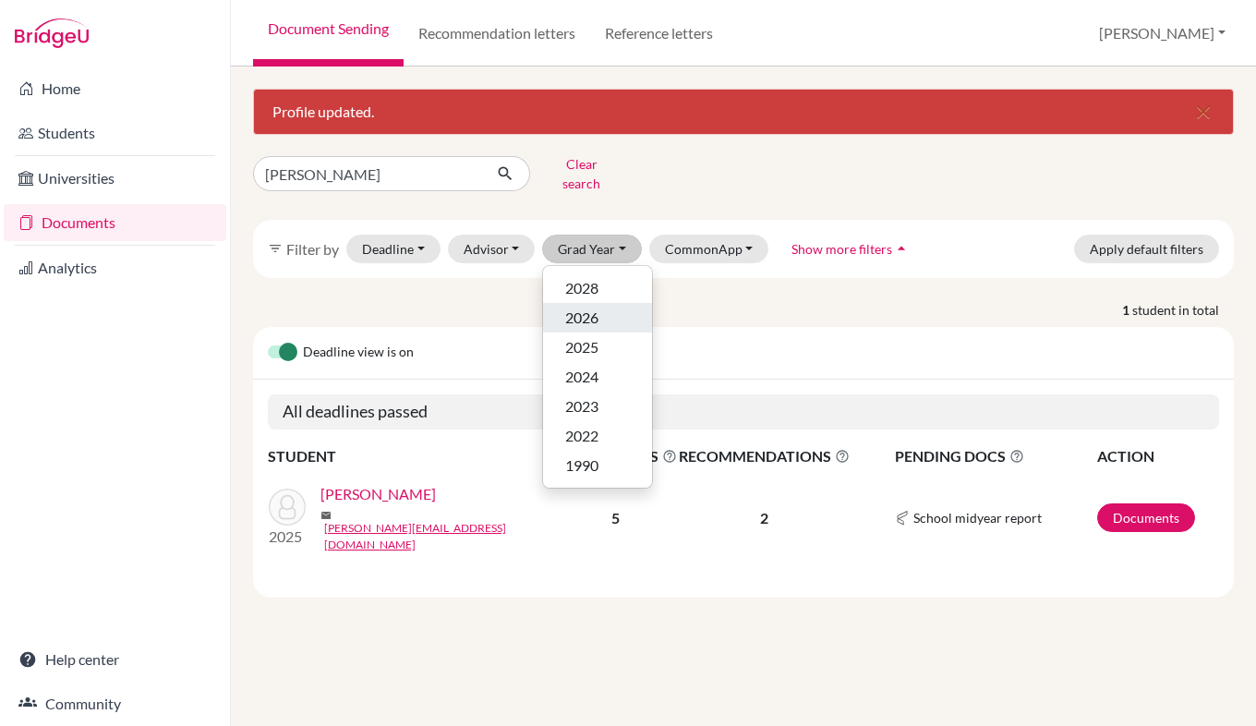
click at [602, 307] on div "2026" at bounding box center [597, 318] width 65 height 22
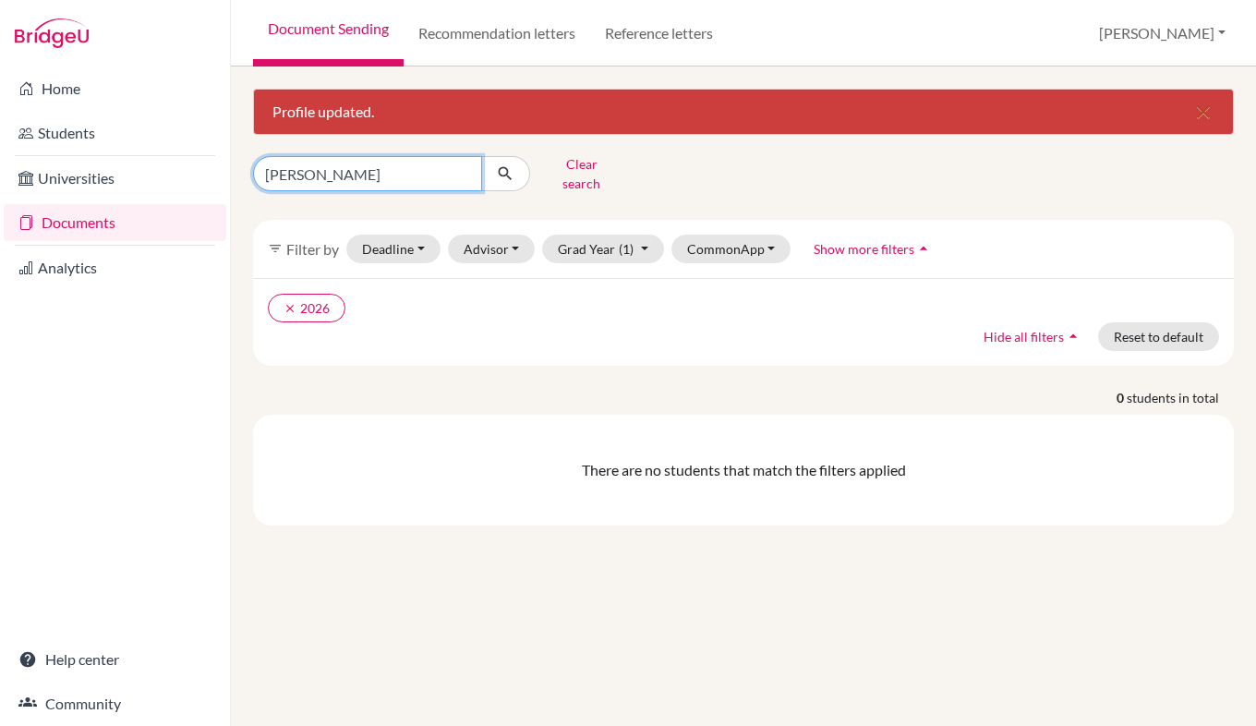
click at [404, 171] on input "[PERSON_NAME]" at bounding box center [367, 173] width 229 height 35
type input "o"
click at [559, 327] on div "clear 2026 Hide all filters arrow_drop_up Reset to default" at bounding box center [743, 322] width 981 height 88
click at [356, 171] on input "Find student by name..." at bounding box center [367, 173] width 229 height 35
type input "[PERSON_NAME]"
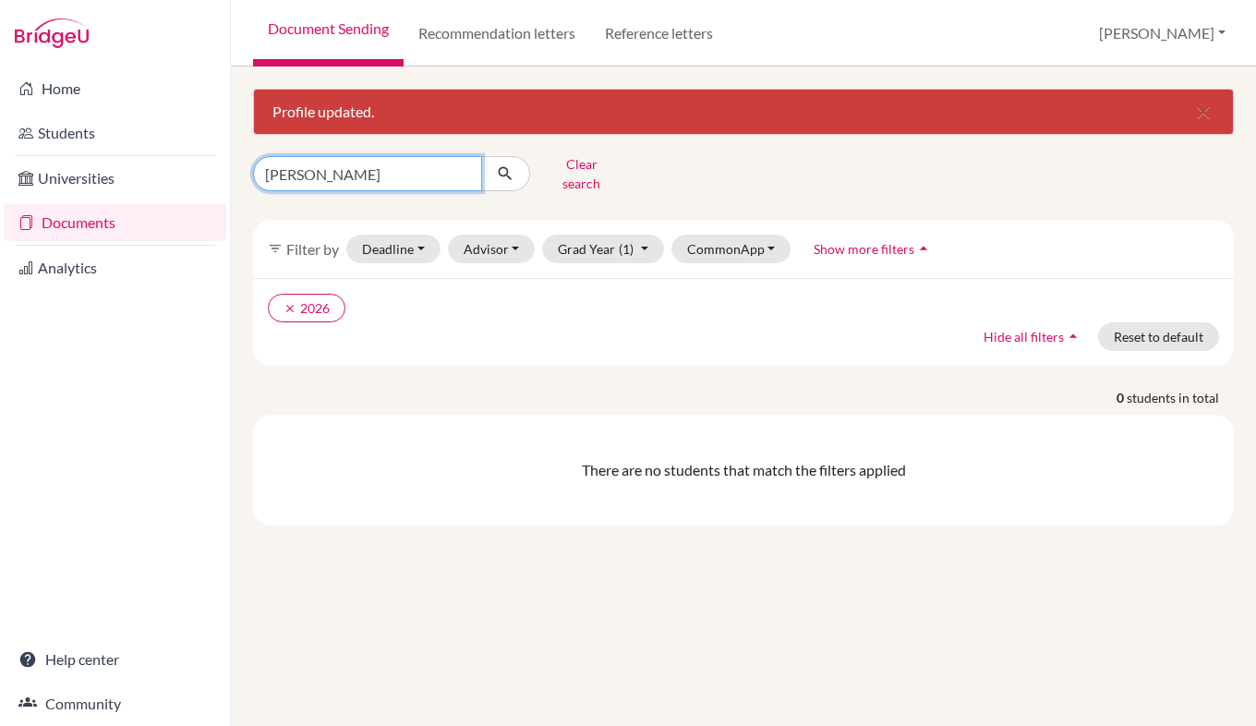
click button "submit" at bounding box center [505, 173] width 49 height 35
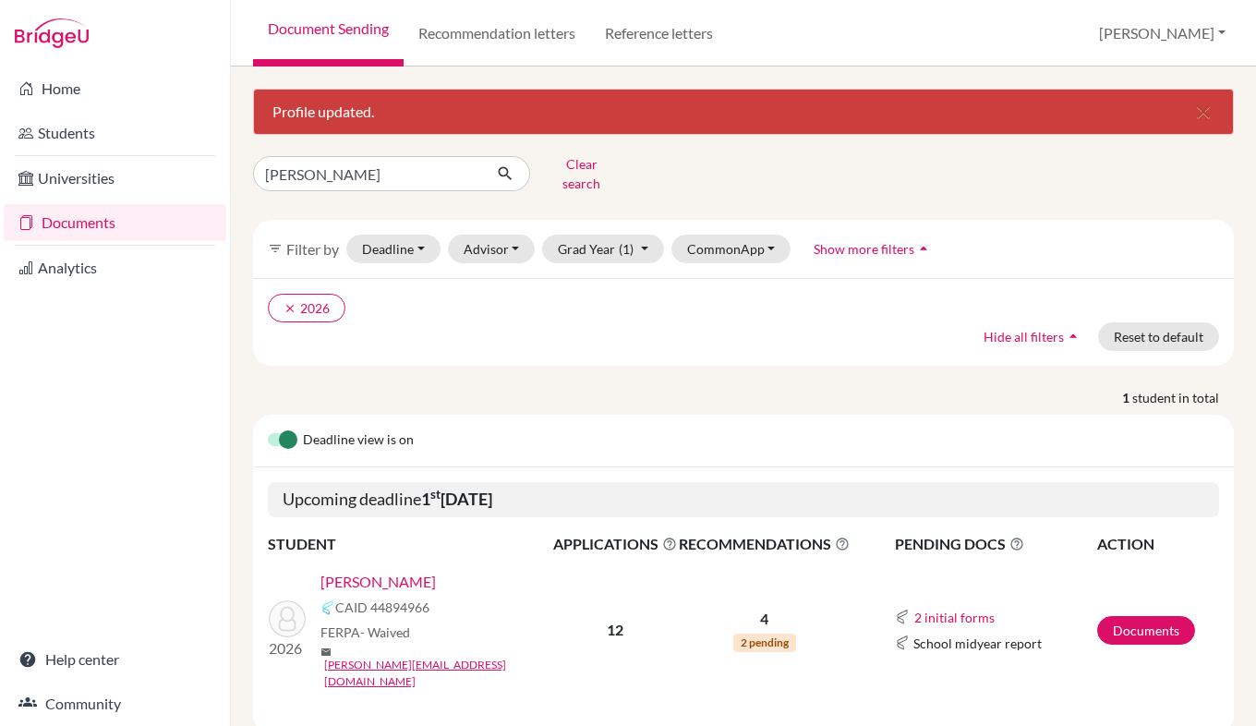
click at [402, 575] on link "[PERSON_NAME]" at bounding box center [377, 582] width 115 height 22
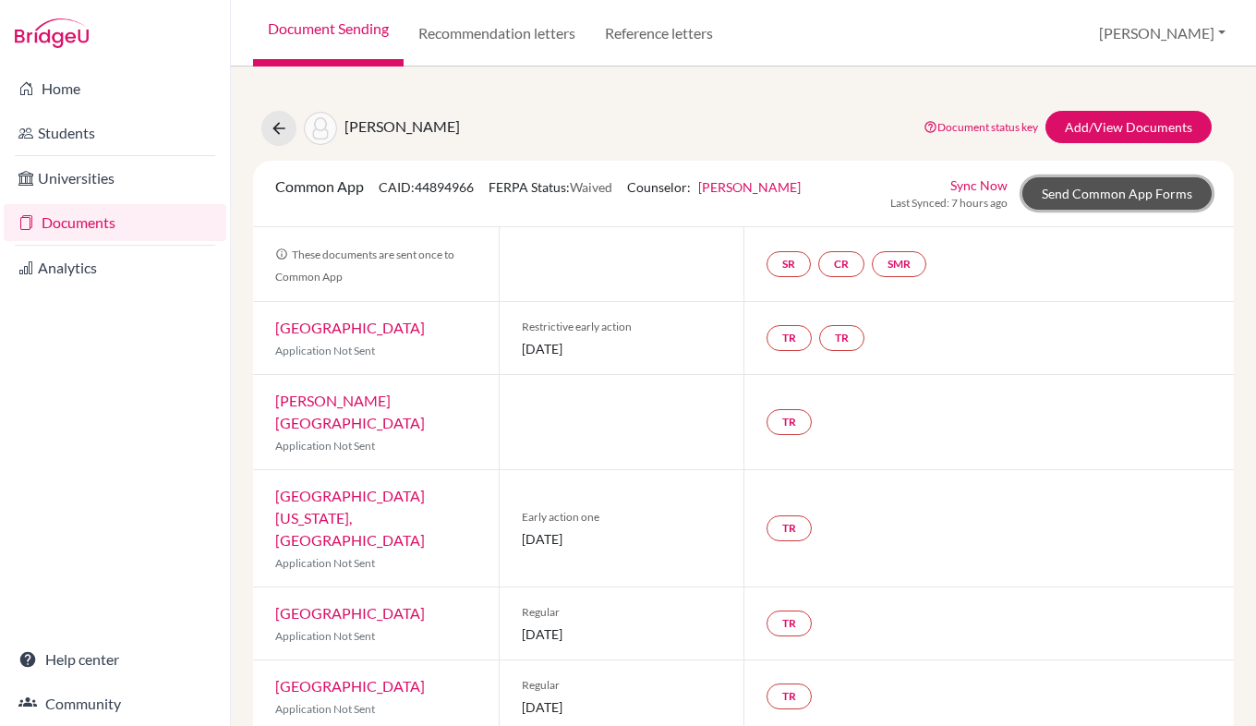
click at [1102, 188] on link "Send Common App Forms" at bounding box center [1116, 193] width 189 height 32
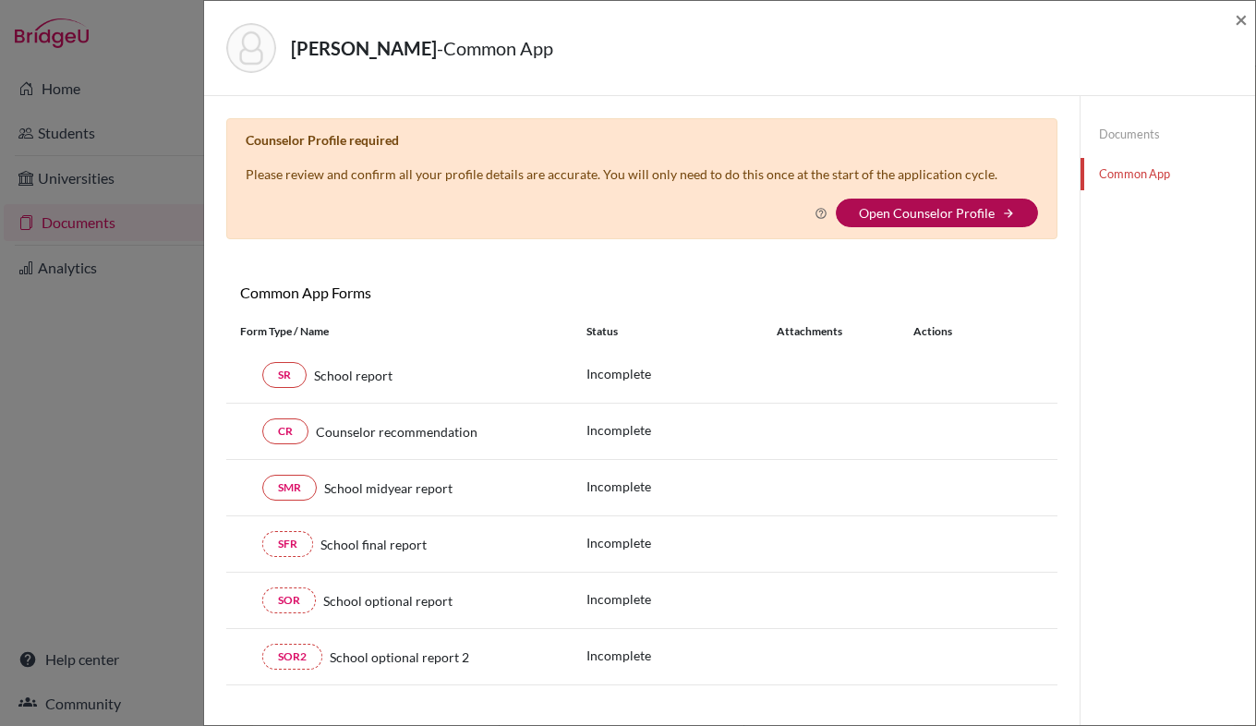
click at [949, 213] on link "Open Counselor Profile" at bounding box center [927, 213] width 136 height 16
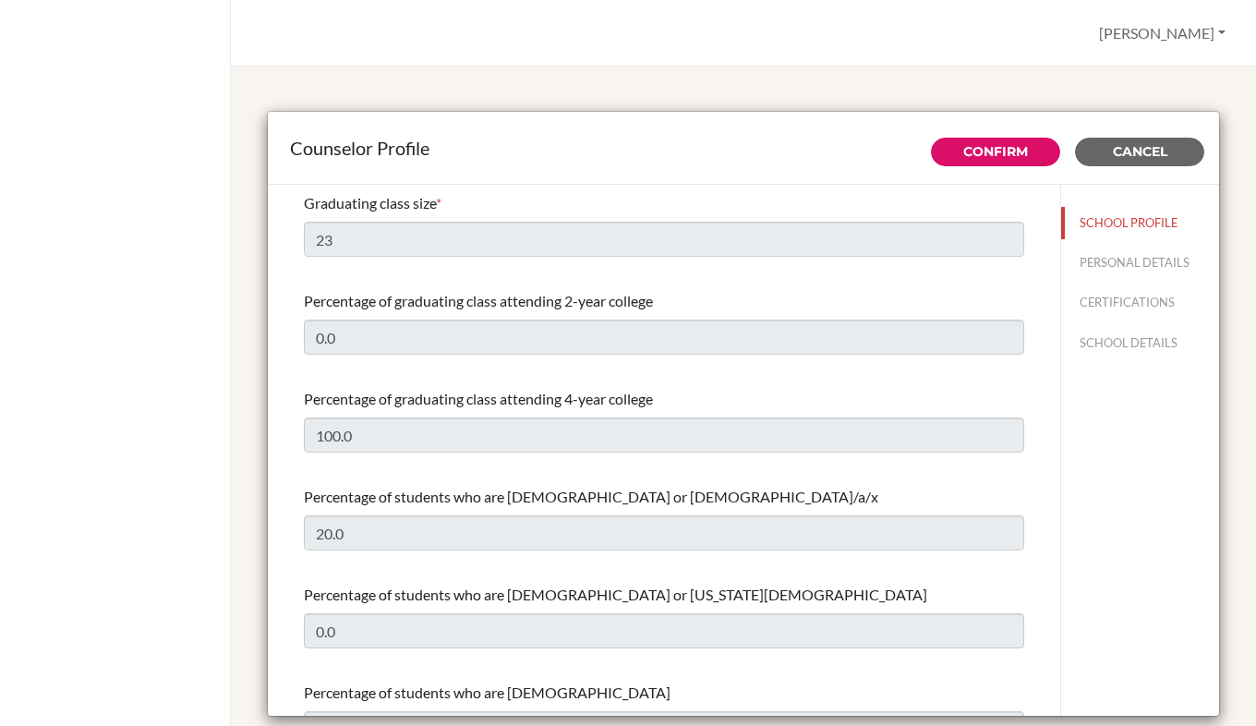
select select "1"
click at [1099, 262] on button "PERSONAL DETAILS" at bounding box center [1140, 263] width 158 height 32
type input "[PERSON_NAME]"
type input "School Counsellor"
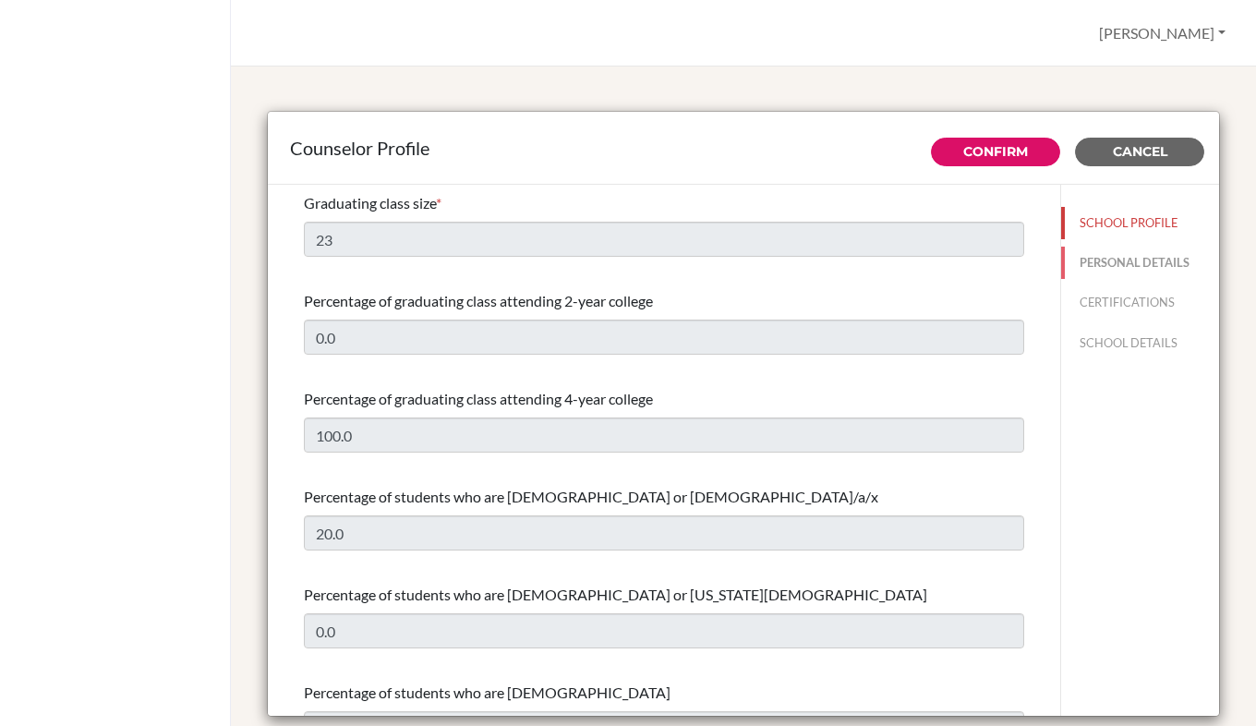
type input "353.1544 2323"
type input "[PERSON_NAME][EMAIL_ADDRESS][PERSON_NAME][DOMAIN_NAME]"
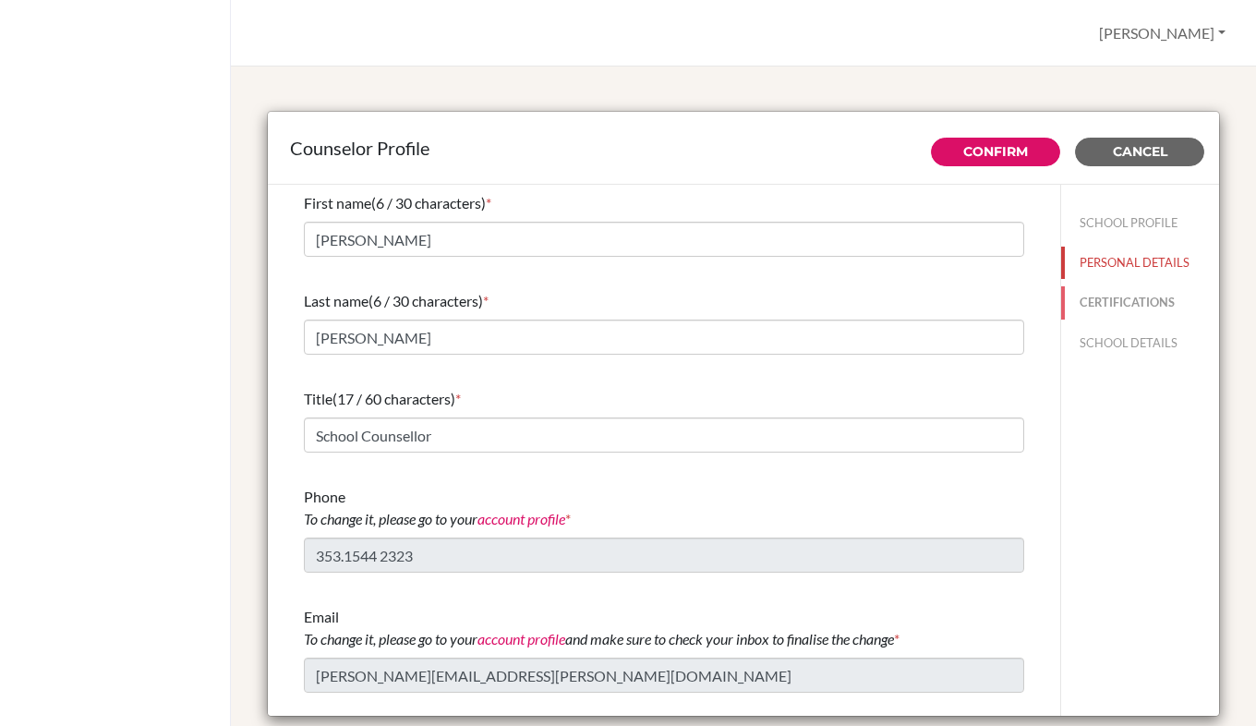
click at [1121, 301] on button "CERTIFICATIONS" at bounding box center [1140, 302] width 158 height 32
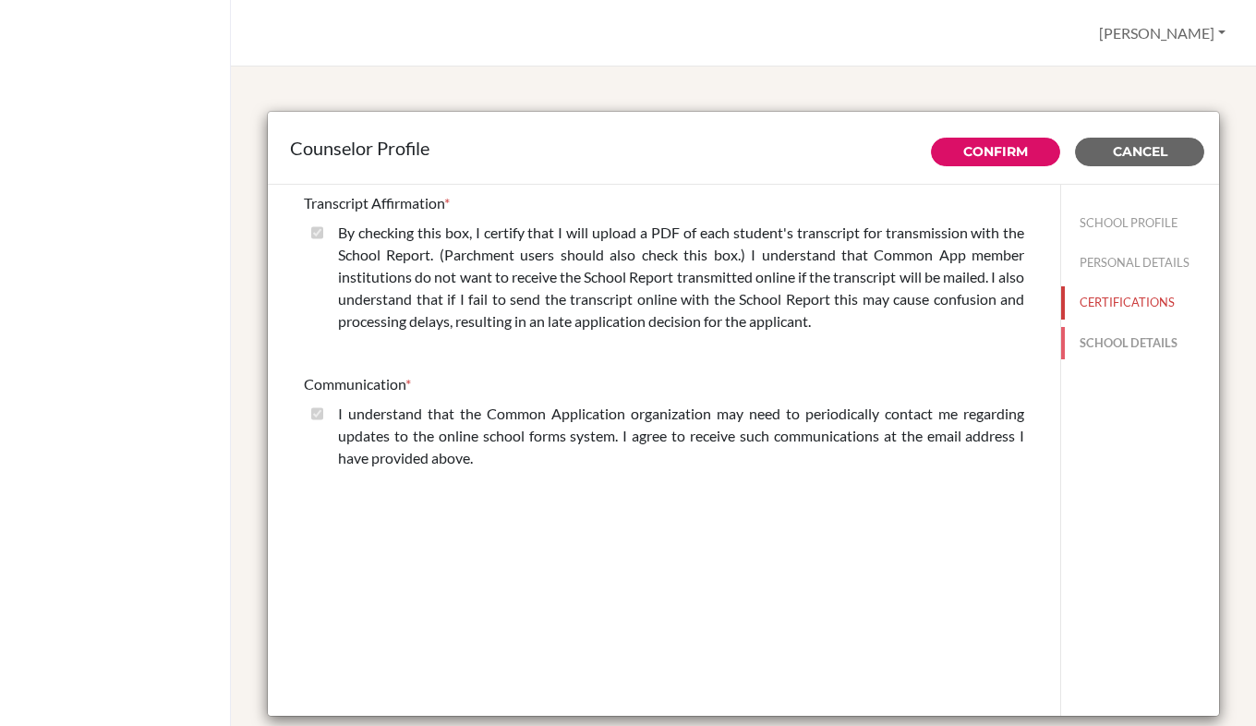
click at [1119, 340] on button "SCHOOL DETAILS" at bounding box center [1140, 343] width 158 height 32
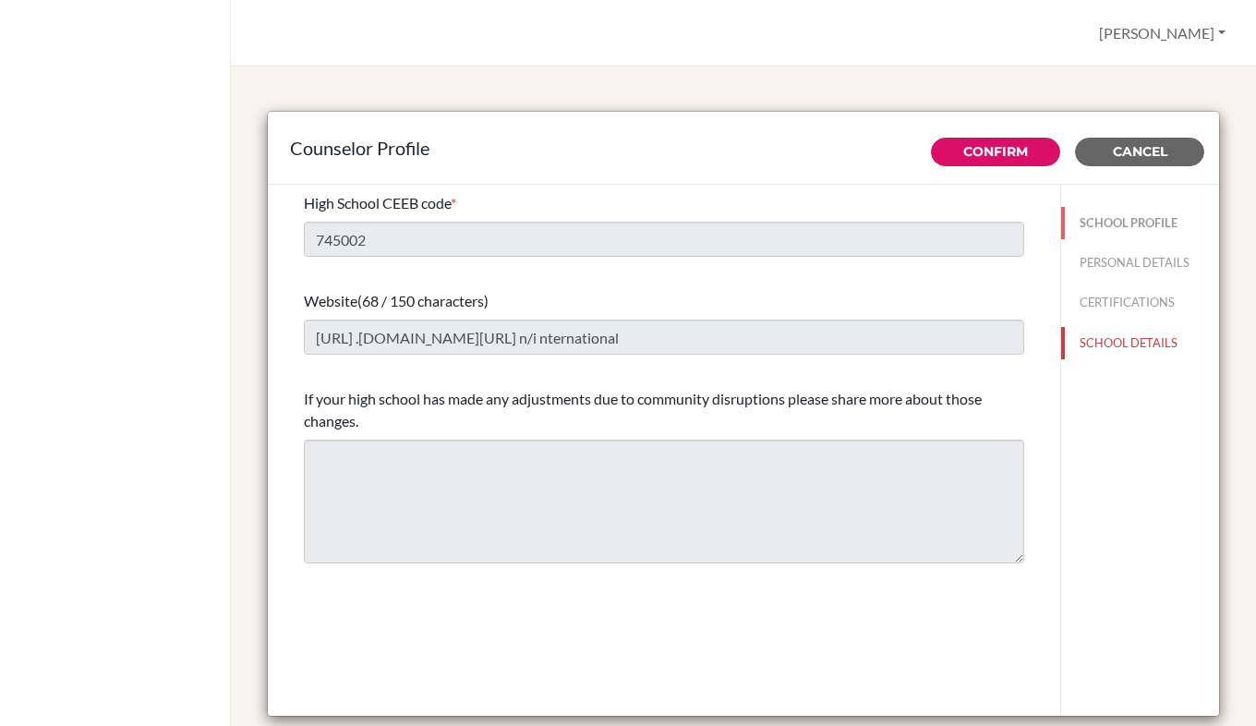
click at [1108, 227] on button "SCHOOL PROFILE" at bounding box center [1140, 223] width 158 height 32
type input "23"
type input "0.0"
select select "1"
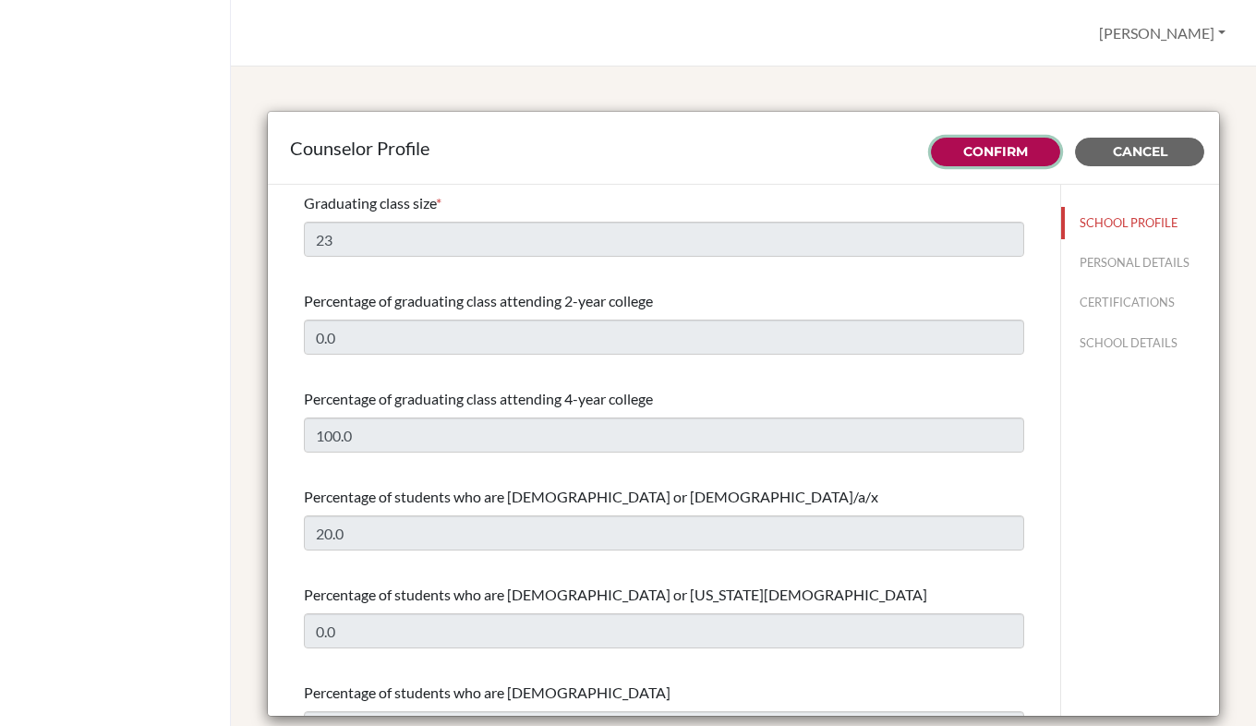
click at [1011, 154] on link "Confirm" at bounding box center [995, 151] width 65 height 17
click at [1096, 233] on button "SCHOOL PROFILE" at bounding box center [1140, 223] width 158 height 32
click at [1080, 221] on img at bounding box center [1087, 224] width 15 height 15
